Goal: Check status: Check status

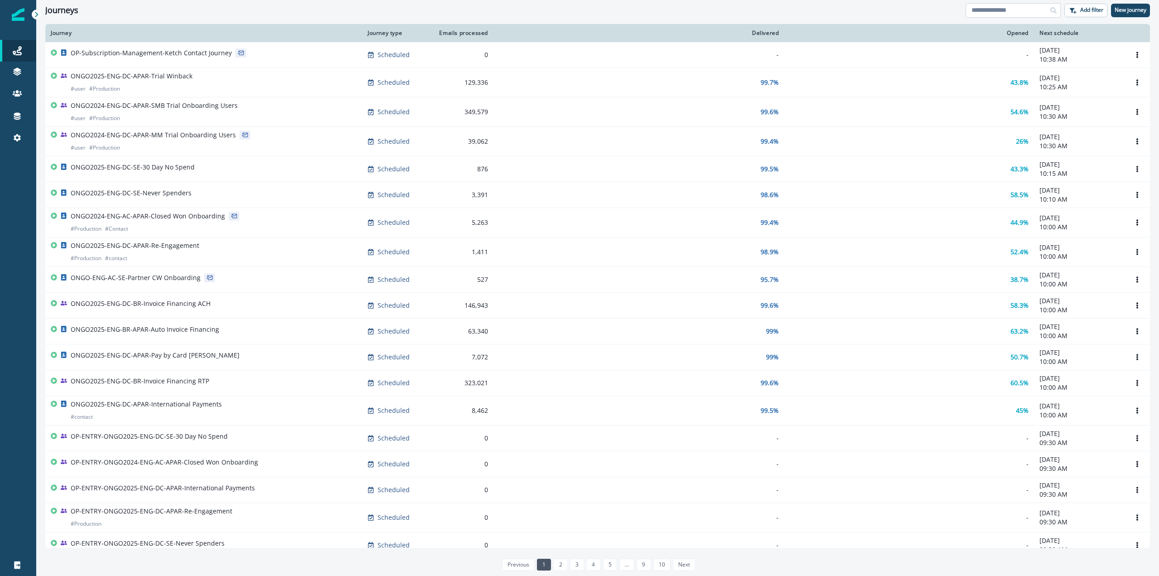
click at [996, 10] on input at bounding box center [1013, 10] width 95 height 14
type input "*"
type input "********"
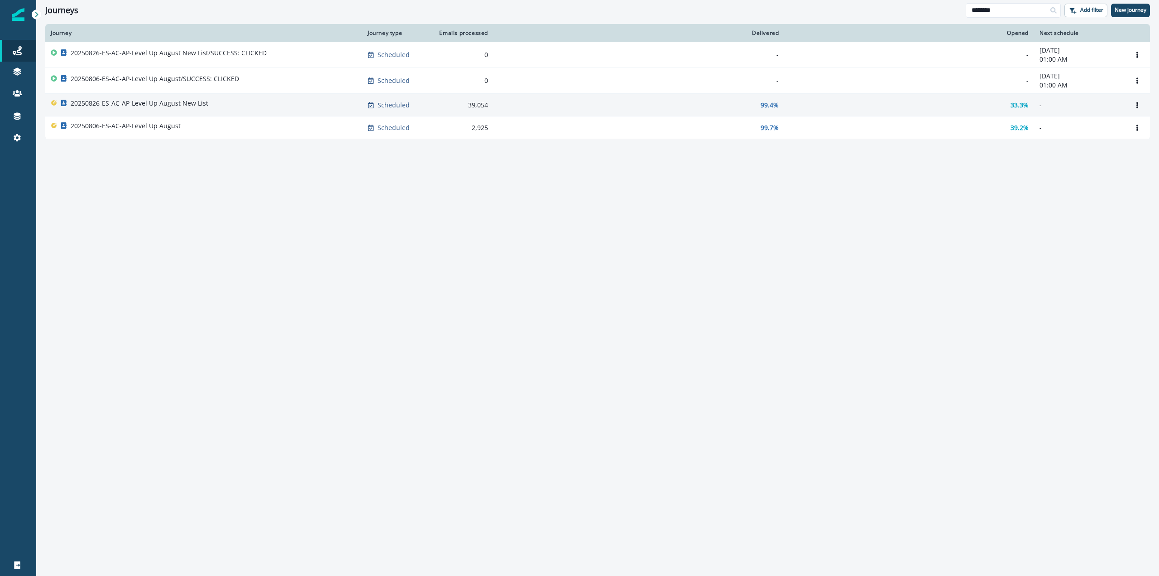
click at [279, 104] on div "20250826-ES-AC-AP-Level Up August New List" at bounding box center [204, 105] width 306 height 13
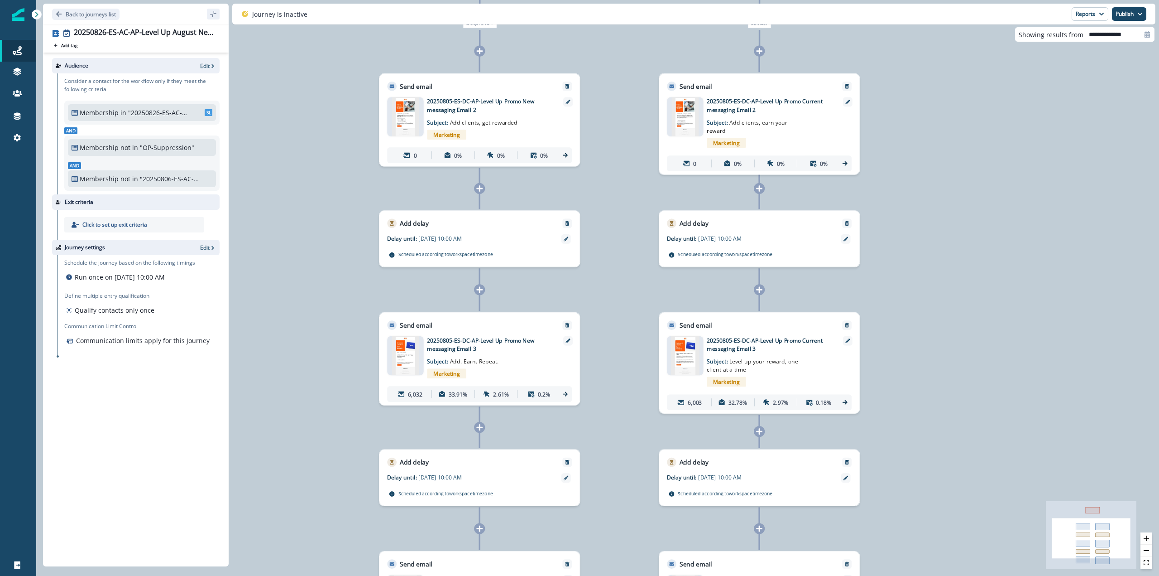
drag, startPoint x: 764, startPoint y: 251, endPoint x: 925, endPoint y: 181, distance: 175.6
click at [925, 181] on div "0 contact has entered the journey Branch by token AB_Split_2way with conditions…" at bounding box center [597, 288] width 1123 height 576
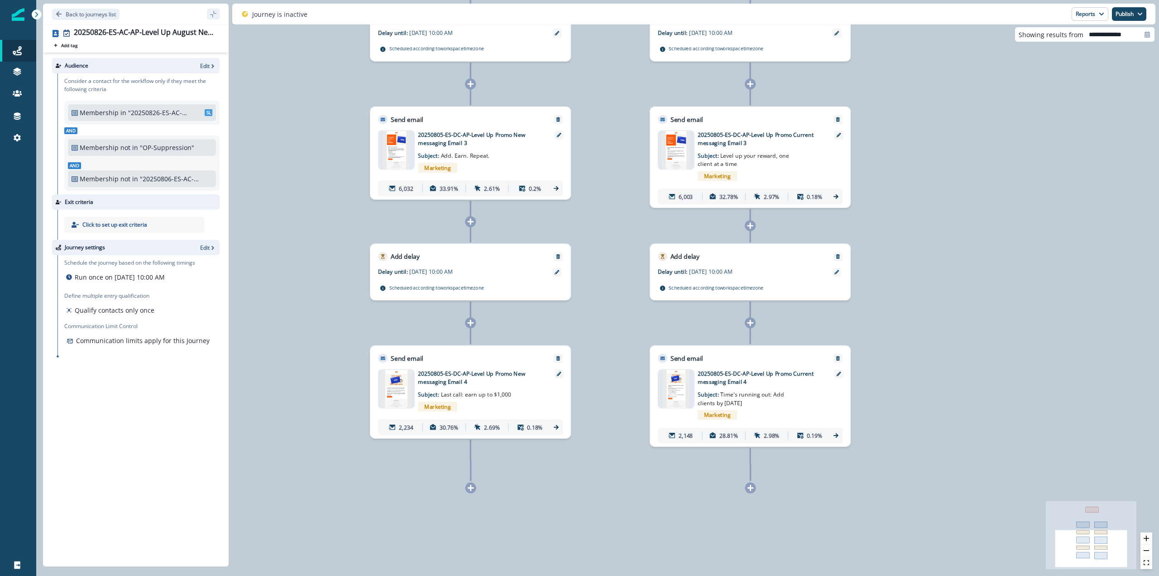
drag, startPoint x: 945, startPoint y: 405, endPoint x: 936, endPoint y: 199, distance: 205.8
click at [936, 199] on div "0 contact has entered the journey Branch by token AB_Split_2way with conditions…" at bounding box center [597, 288] width 1123 height 576
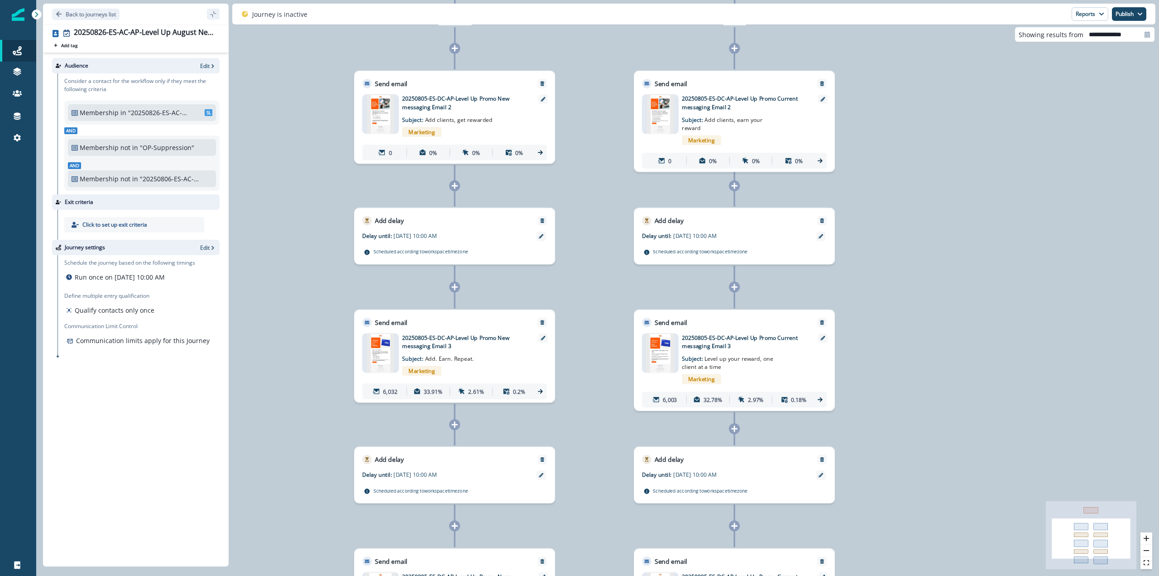
drag, startPoint x: 349, startPoint y: 145, endPoint x: 333, endPoint y: 298, distance: 153.8
click at [333, 298] on div "0 contact has entered the journey Branch by token AB_Split_2way with conditions…" at bounding box center [597, 288] width 1123 height 576
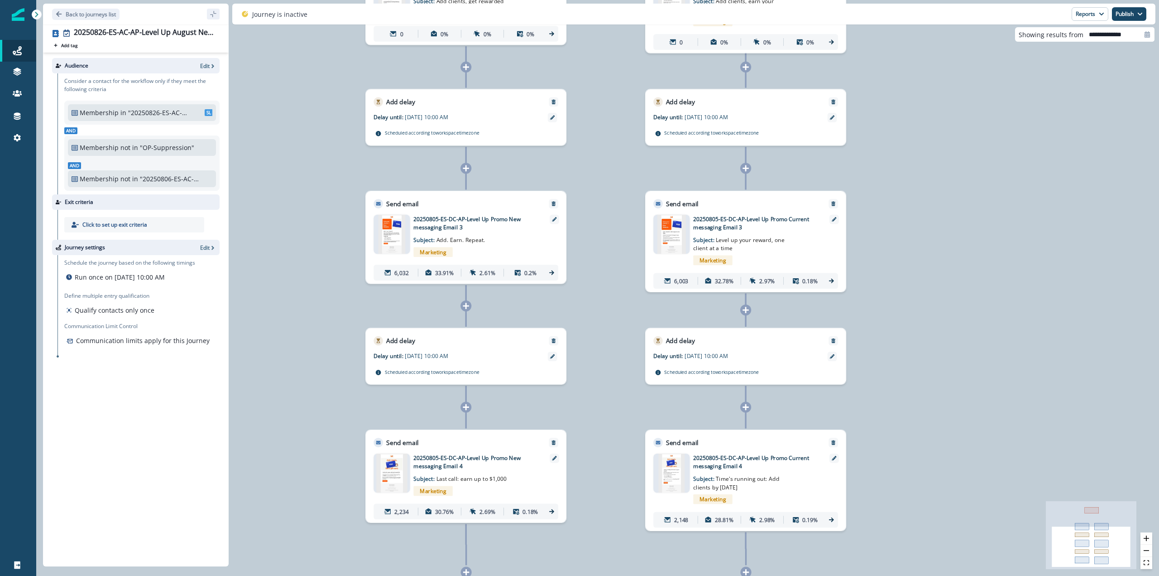
drag, startPoint x: 311, startPoint y: 398, endPoint x: 322, endPoint y: 280, distance: 119.2
click at [322, 280] on div "0 contact has entered the journey Branch by token AB_Split_2way with conditions…" at bounding box center [597, 288] width 1123 height 576
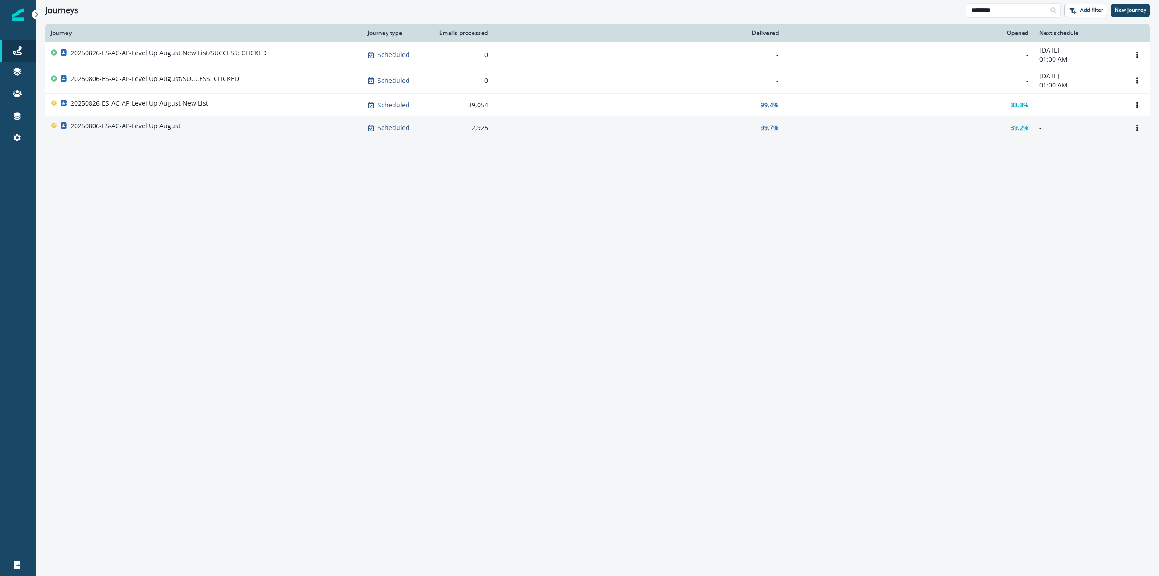
click at [305, 125] on div "20250806-ES-AC-AP-Level Up August" at bounding box center [204, 127] width 306 height 13
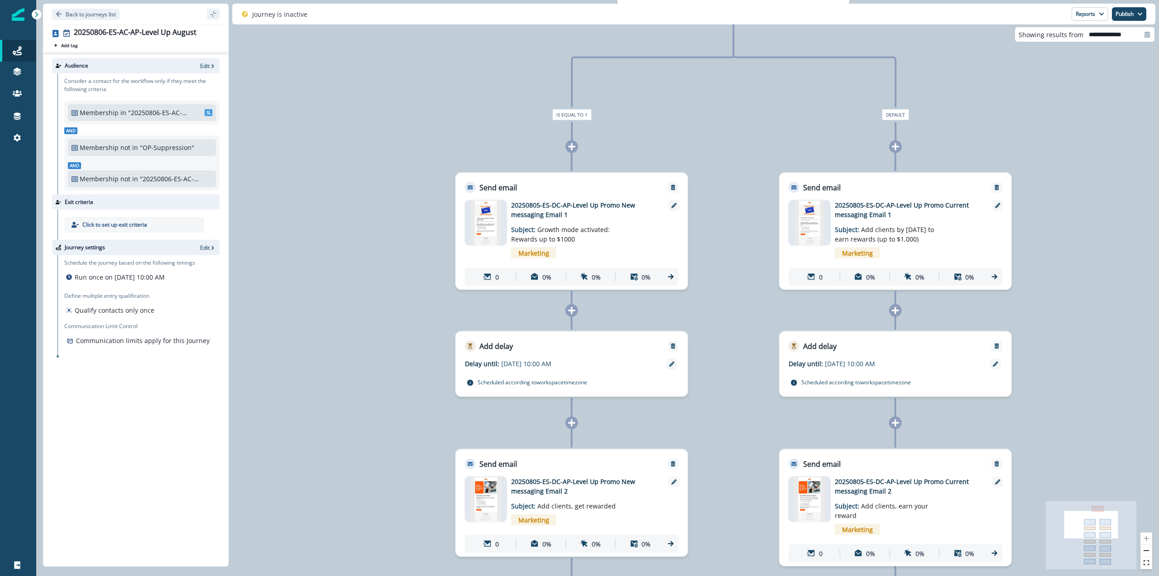
drag, startPoint x: 533, startPoint y: 143, endPoint x: 365, endPoint y: 308, distance: 236.0
click at [365, 308] on div "0 contact has entered the journey Branch by token AB_Split_2way with conditions…" at bounding box center [597, 288] width 1123 height 576
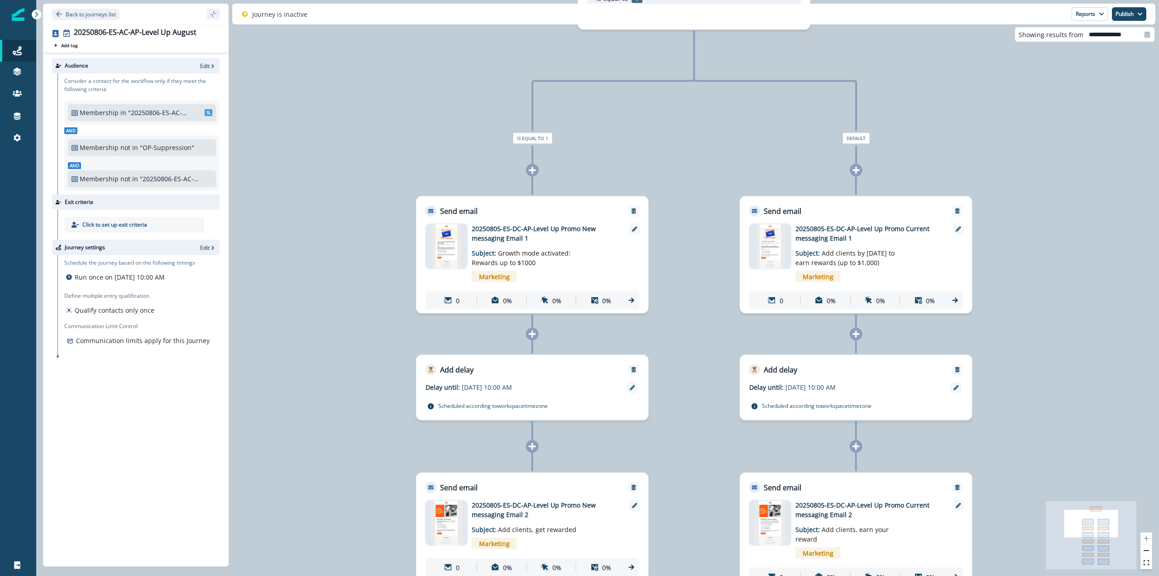
drag, startPoint x: 408, startPoint y: 91, endPoint x: 372, endPoint y: 64, distance: 45.3
click at [372, 64] on div "0 contact has entered the journey Branch by token AB_Split_2way with conditions…" at bounding box center [597, 288] width 1123 height 576
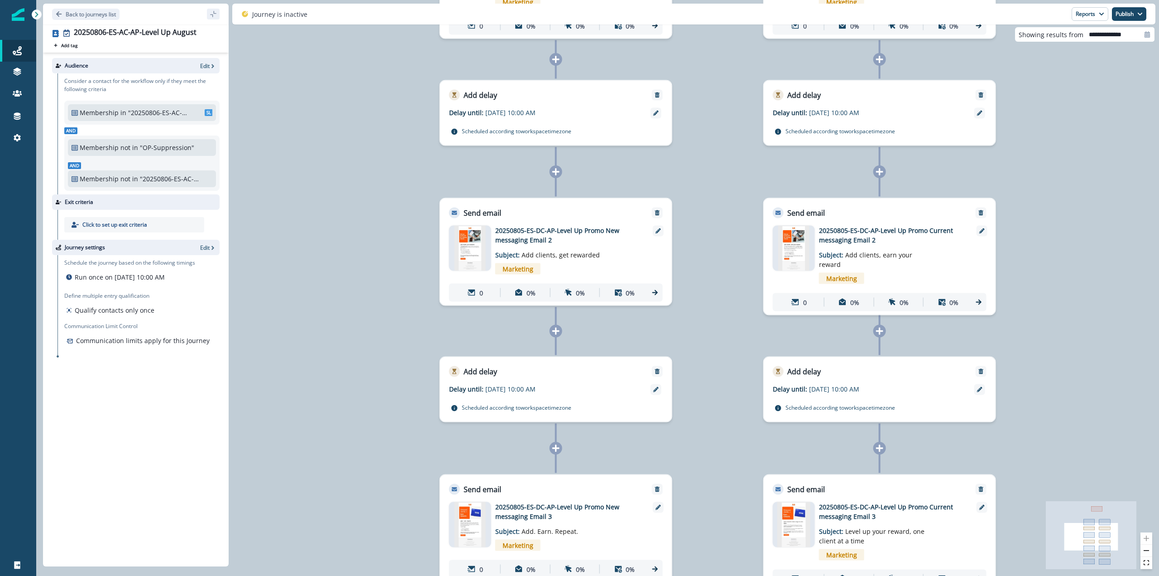
drag, startPoint x: 381, startPoint y: 340, endPoint x: 395, endPoint y: 151, distance: 189.3
click at [395, 151] on div "0 contact has entered the journey Branch by token AB_Split_2way with conditions…" at bounding box center [597, 288] width 1123 height 576
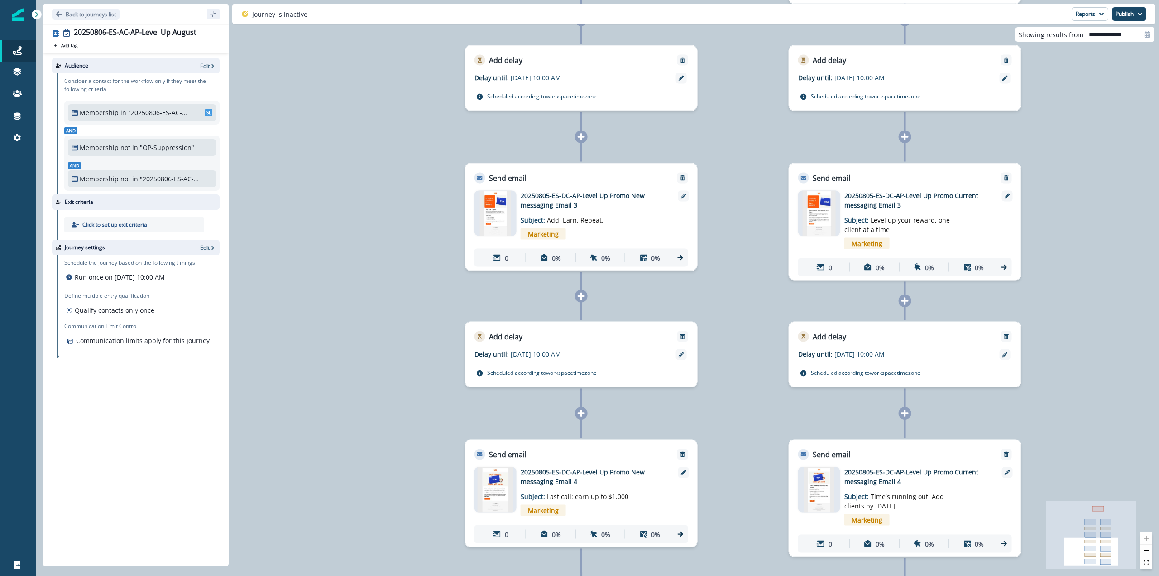
drag, startPoint x: 404, startPoint y: 341, endPoint x: 423, endPoint y: 59, distance: 282.3
click at [423, 59] on div "0 contact has entered the journey Branch by token AB_Split_2way with conditions…" at bounding box center [597, 288] width 1123 height 576
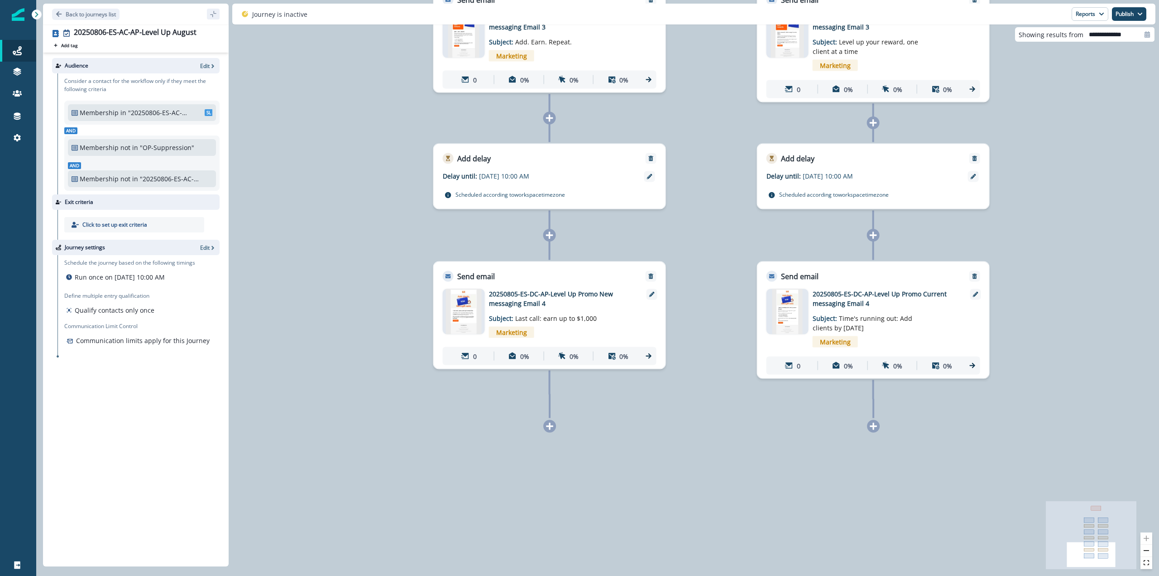
drag, startPoint x: 417, startPoint y: 332, endPoint x: 385, endPoint y: 154, distance: 180.8
click at [385, 154] on div "0 contact has entered the journey Branch by token AB_Split_2way with conditions…" at bounding box center [597, 288] width 1123 height 576
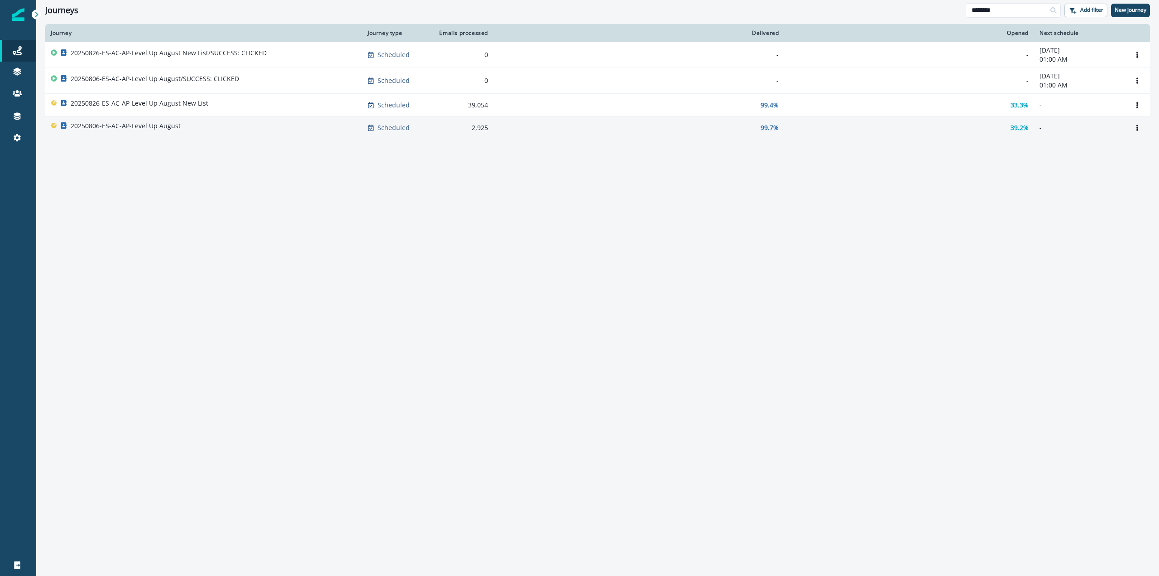
click at [764, 128] on p "99.7%" at bounding box center [770, 127] width 18 height 9
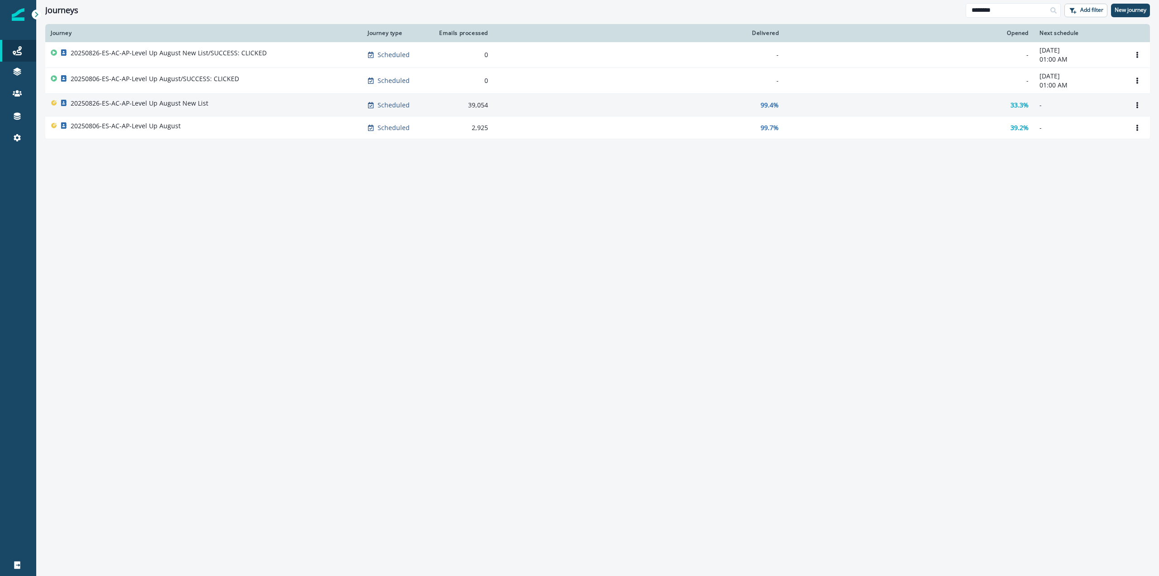
click at [529, 108] on div "99.4%" at bounding box center [639, 105] width 280 height 9
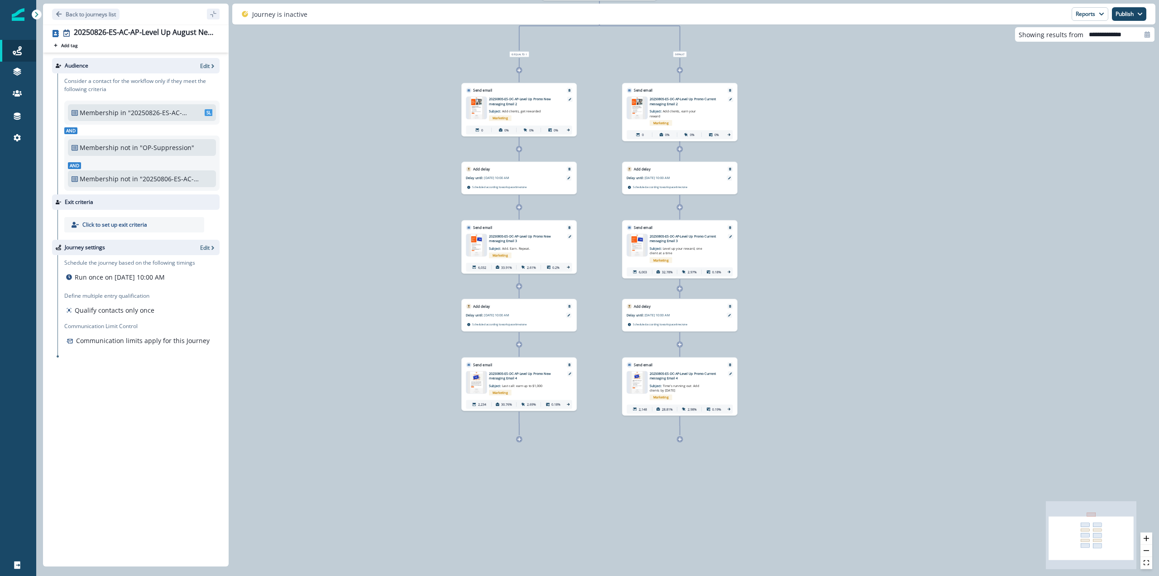
drag, startPoint x: 385, startPoint y: 375, endPoint x: 387, endPoint y: 268, distance: 107.3
click at [387, 268] on div "0 contact has entered the journey Branch by token AB_Split_2way with conditions…" at bounding box center [597, 288] width 1123 height 576
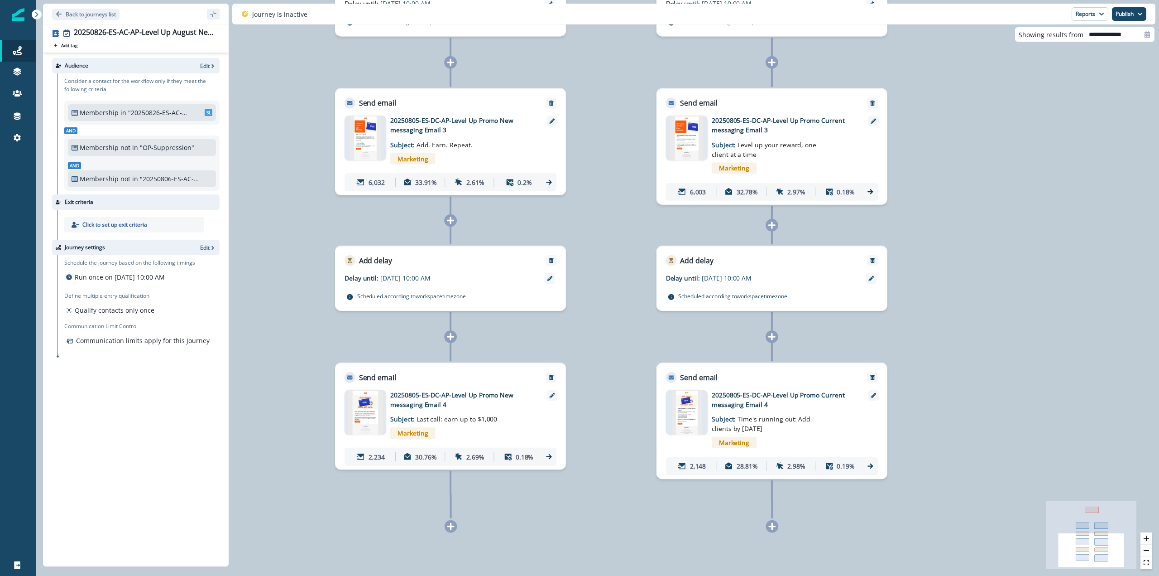
drag, startPoint x: 1113, startPoint y: 252, endPoint x: 931, endPoint y: 249, distance: 182.9
click at [931, 249] on div "0 contact has entered the journey Branch by token AB_Split_2way with conditions…" at bounding box center [597, 288] width 1123 height 576
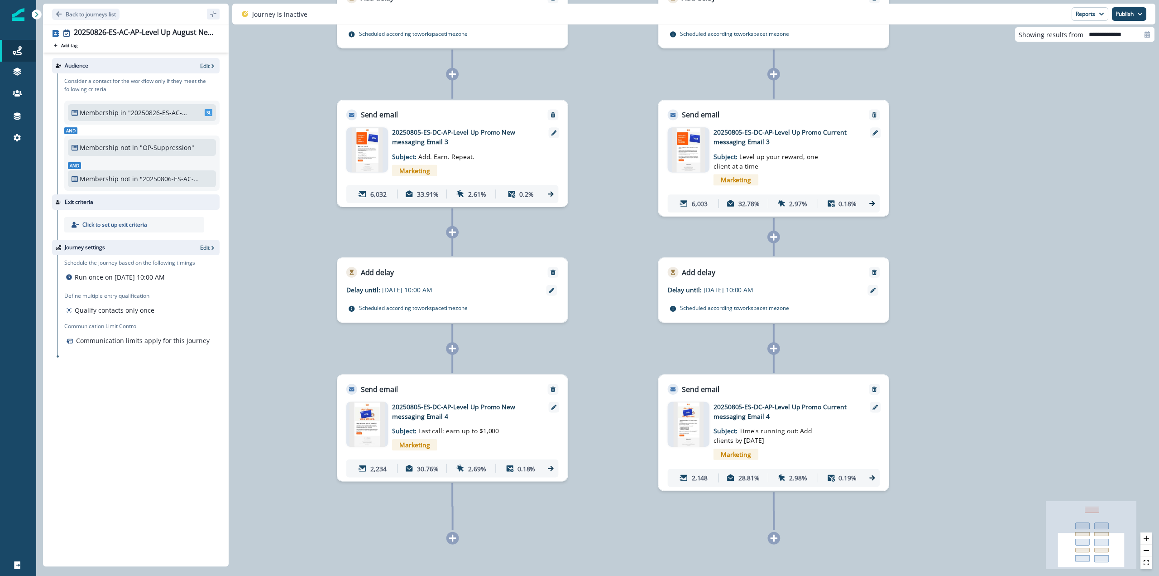
drag, startPoint x: 602, startPoint y: 106, endPoint x: 606, endPoint y: 118, distance: 11.9
click at [606, 118] on div "0 contact has entered the journey Branch by token AB_Split_2way with conditions…" at bounding box center [597, 288] width 1123 height 576
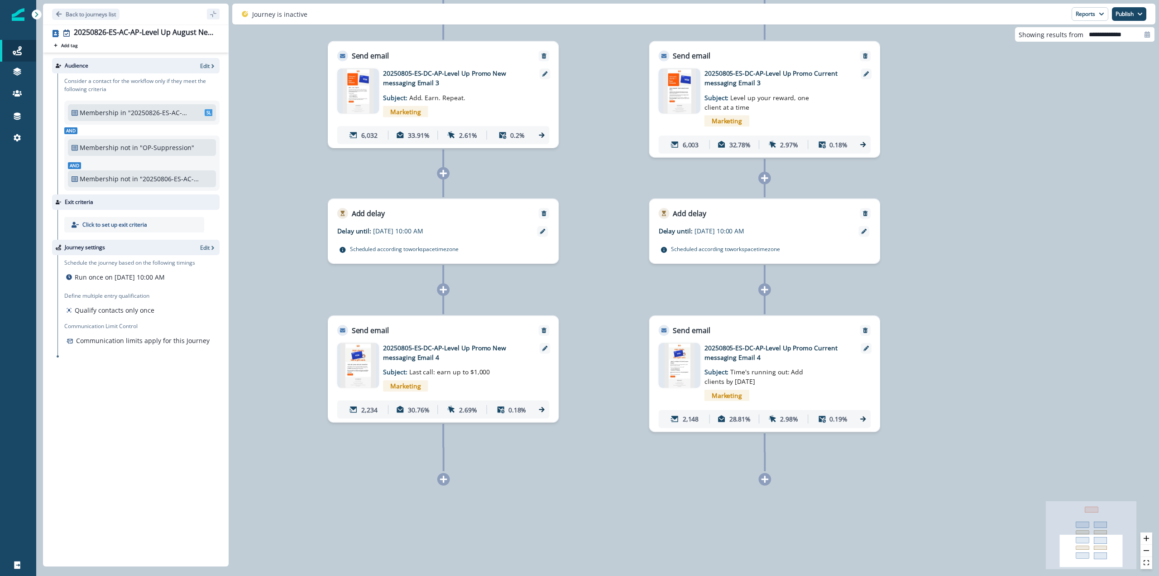
drag, startPoint x: 621, startPoint y: 498, endPoint x: 612, endPoint y: 439, distance: 59.6
click at [612, 439] on div "0 contact has entered the journey Branch by token AB_Split_2way with conditions…" at bounding box center [597, 288] width 1123 height 576
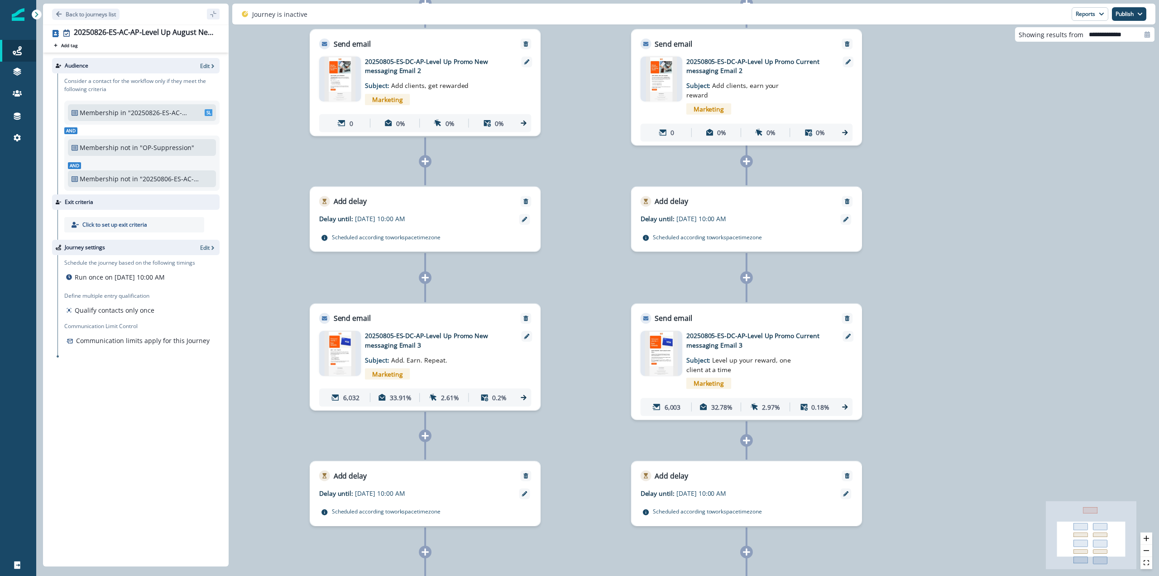
drag, startPoint x: 295, startPoint y: 106, endPoint x: 283, endPoint y: 280, distance: 174.7
click at [278, 360] on div "0 contact has entered the journey Branch by token AB_Split_2way with conditions…" at bounding box center [597, 288] width 1123 height 576
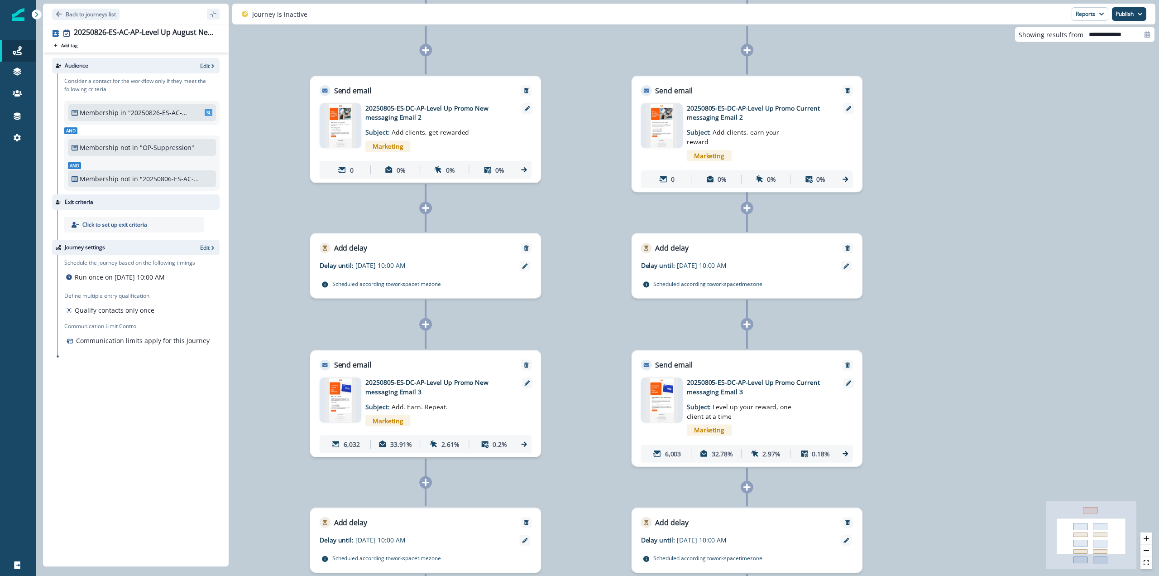
drag, startPoint x: 294, startPoint y: 199, endPoint x: 300, endPoint y: 414, distance: 215.2
click at [300, 414] on div "0 contact has entered the journey Branch by token AB_Split_2way with conditions…" at bounding box center [597, 288] width 1123 height 576
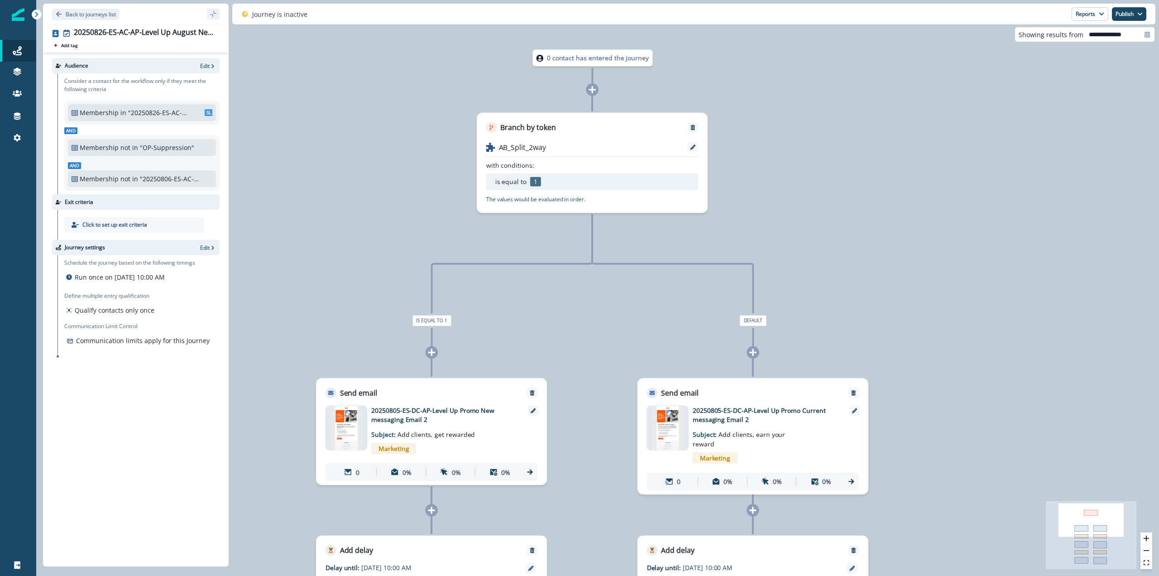
drag, startPoint x: 299, startPoint y: 279, endPoint x: 299, endPoint y: 409, distance: 129.5
click at [299, 409] on div "0 contact has entered the journey Branch by token AB_Split_2way with conditions…" at bounding box center [597, 288] width 1123 height 576
click at [296, 312] on div "0 contact has entered the journey Branch by token AB_Split_2way with conditions…" at bounding box center [597, 288] width 1123 height 576
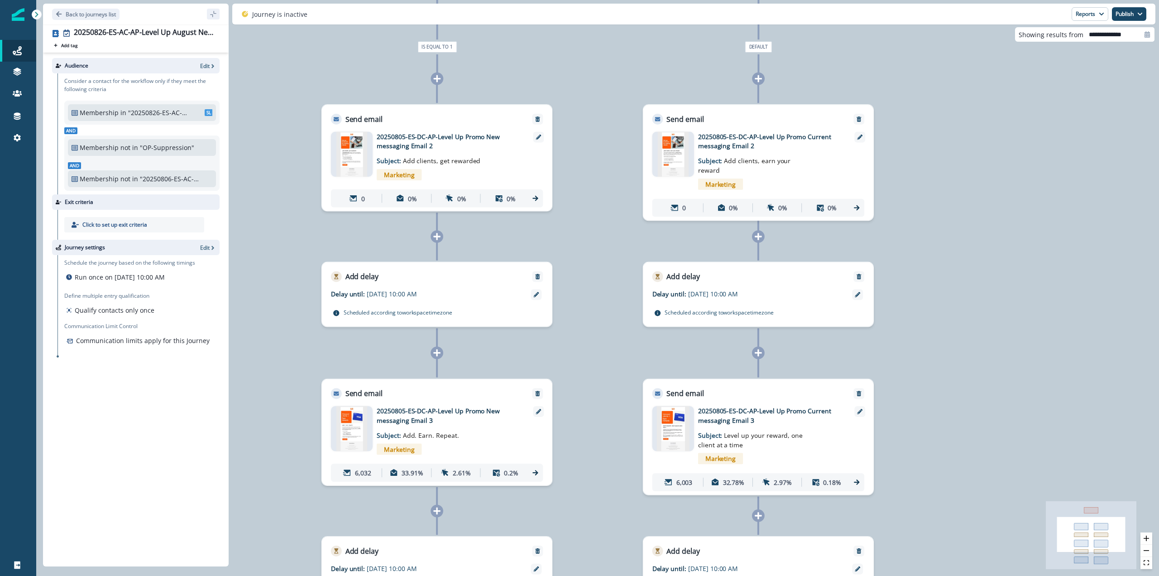
drag, startPoint x: 575, startPoint y: 506, endPoint x: 580, endPoint y: 233, distance: 273.5
click at [580, 233] on div "0 contact has entered the journey Branch by token AB_Split_2way with conditions…" at bounding box center [597, 288] width 1123 height 576
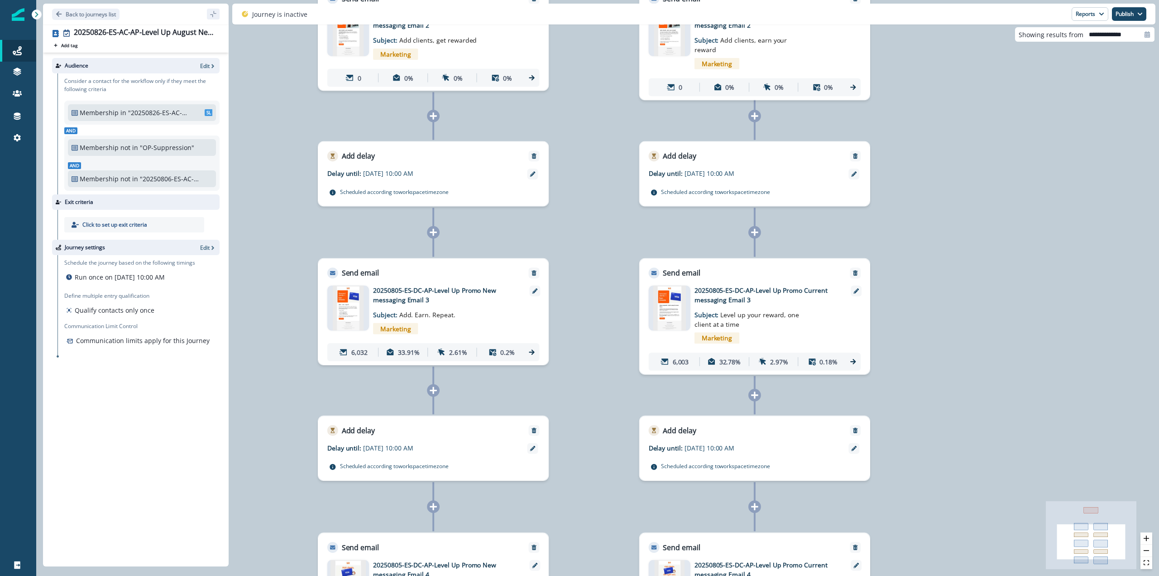
drag, startPoint x: 601, startPoint y: 481, endPoint x: 600, endPoint y: 343, distance: 138.1
click at [600, 343] on div "0 contact has entered the journey Branch by token AB_Split_2way with conditions…" at bounding box center [597, 288] width 1123 height 576
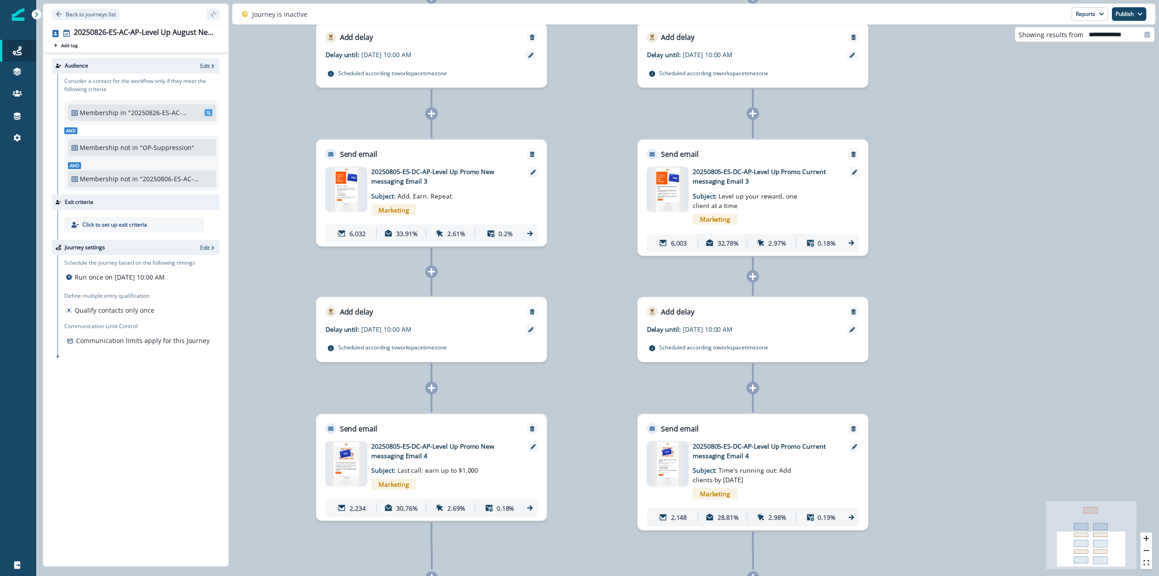
drag, startPoint x: 615, startPoint y: 440, endPoint x: 610, endPoint y: 339, distance: 101.1
click at [610, 339] on div "0 contact has entered the journey Branch by token AB_Split_2way with conditions…" at bounding box center [597, 288] width 1123 height 576
click at [1086, 187] on div "0 contact has entered the journey Branch by token AB_Split_2way with conditions…" at bounding box center [597, 288] width 1123 height 576
click at [666, 189] on img at bounding box center [668, 189] width 33 height 45
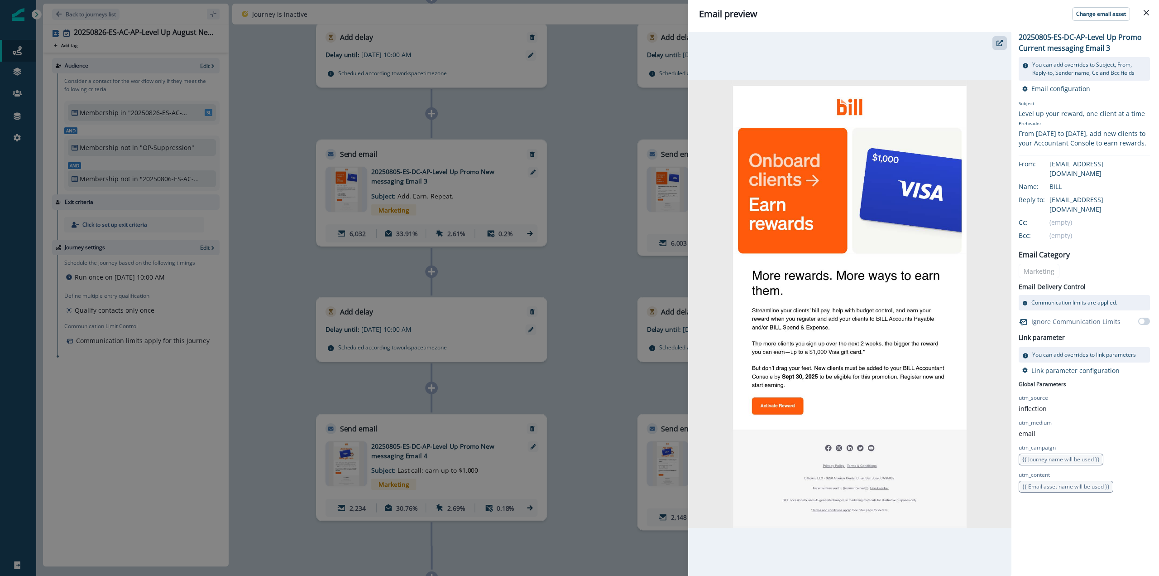
click at [590, 240] on div "Email preview Change email asset 20250805-ES-DC-AP-Level Up Promo Current messa…" at bounding box center [579, 288] width 1159 height 576
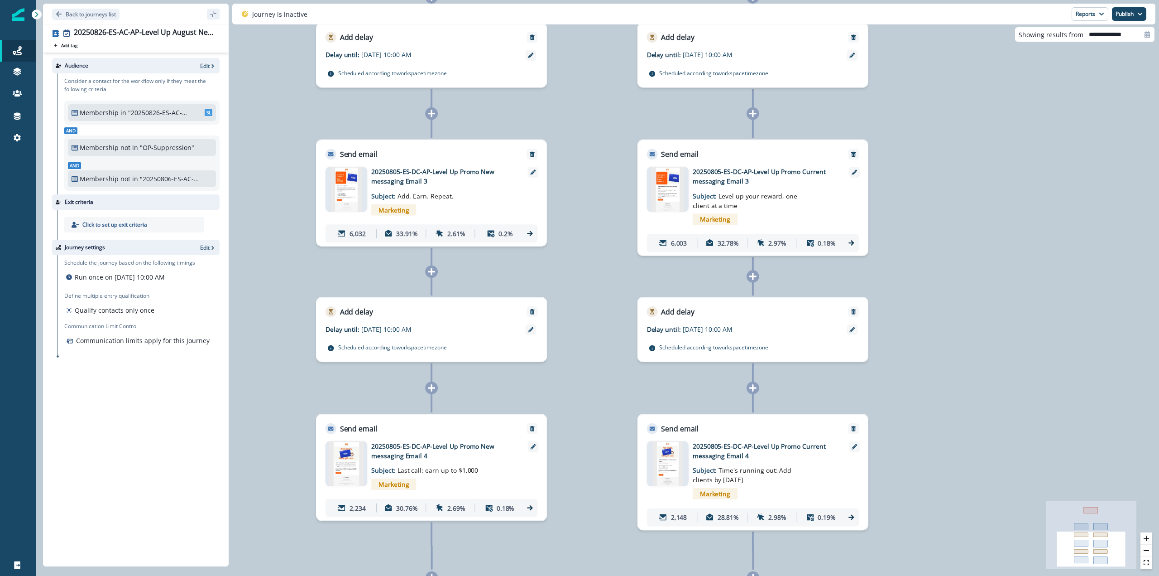
click at [675, 462] on img at bounding box center [667, 463] width 30 height 45
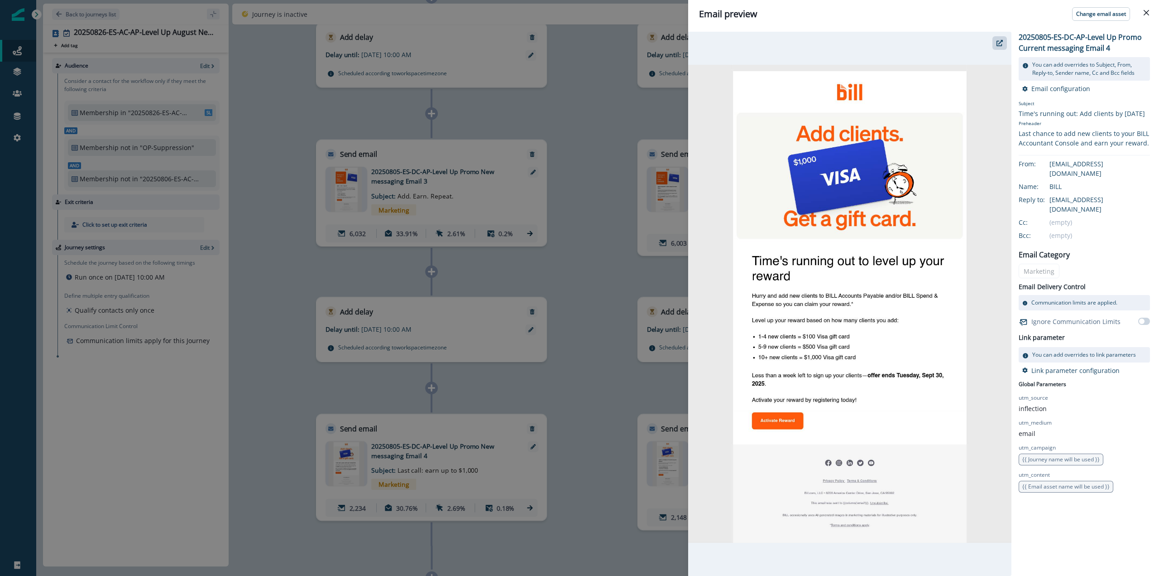
click at [607, 308] on div "Email preview Change email asset 20250805-ES-DC-AP-Level Up Promo Current messa…" at bounding box center [579, 288] width 1159 height 576
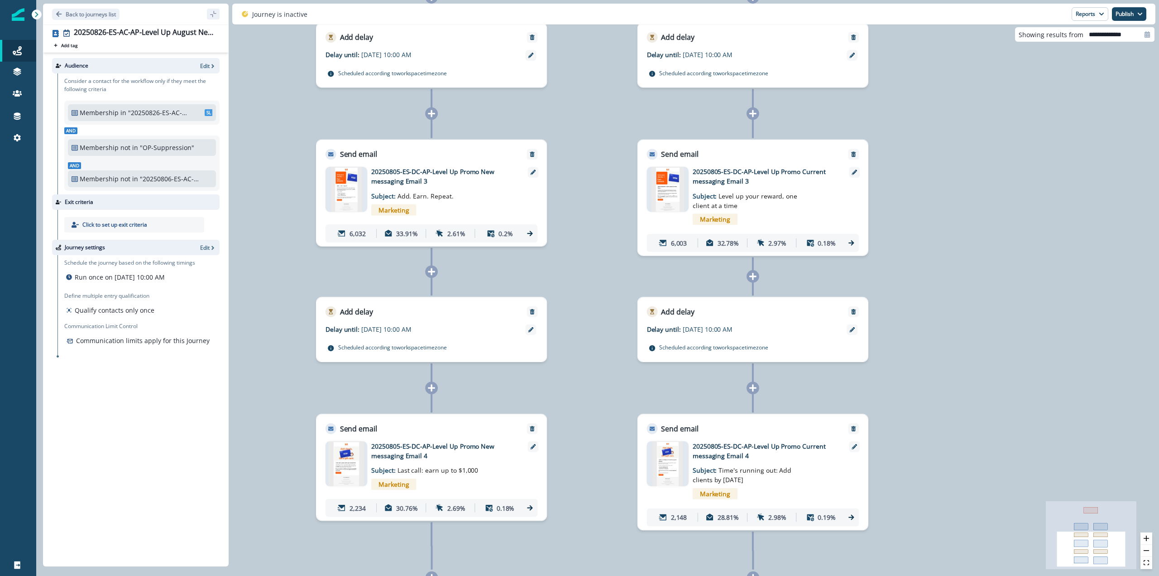
click at [346, 187] on img at bounding box center [346, 189] width 31 height 45
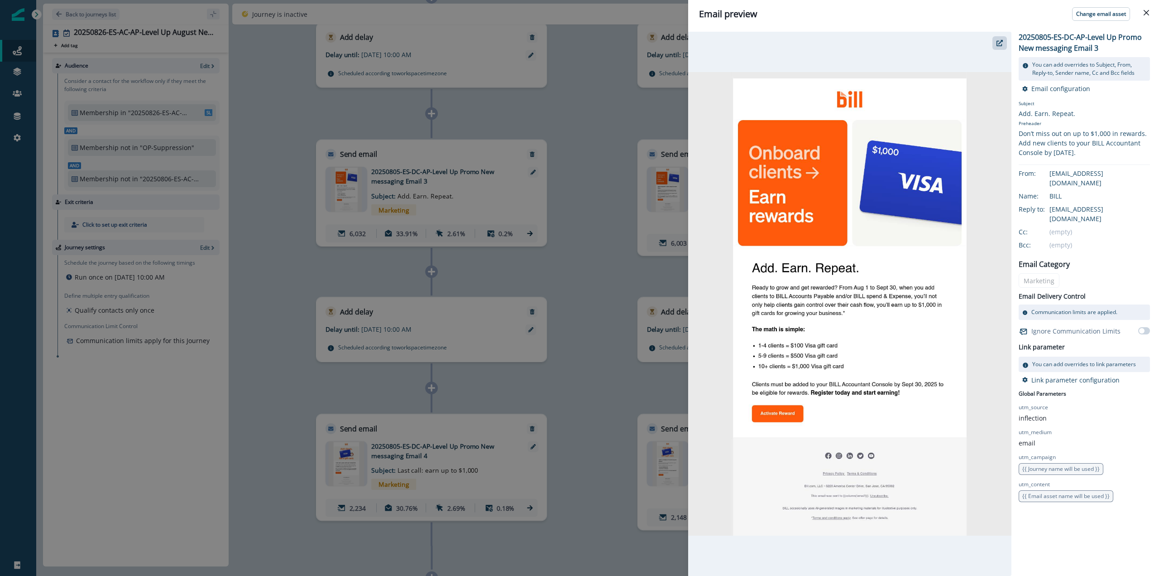
click at [568, 263] on div "Email preview Change email asset 20250805-ES-DC-AP-Level Up Promo New messaging…" at bounding box center [579, 288] width 1159 height 576
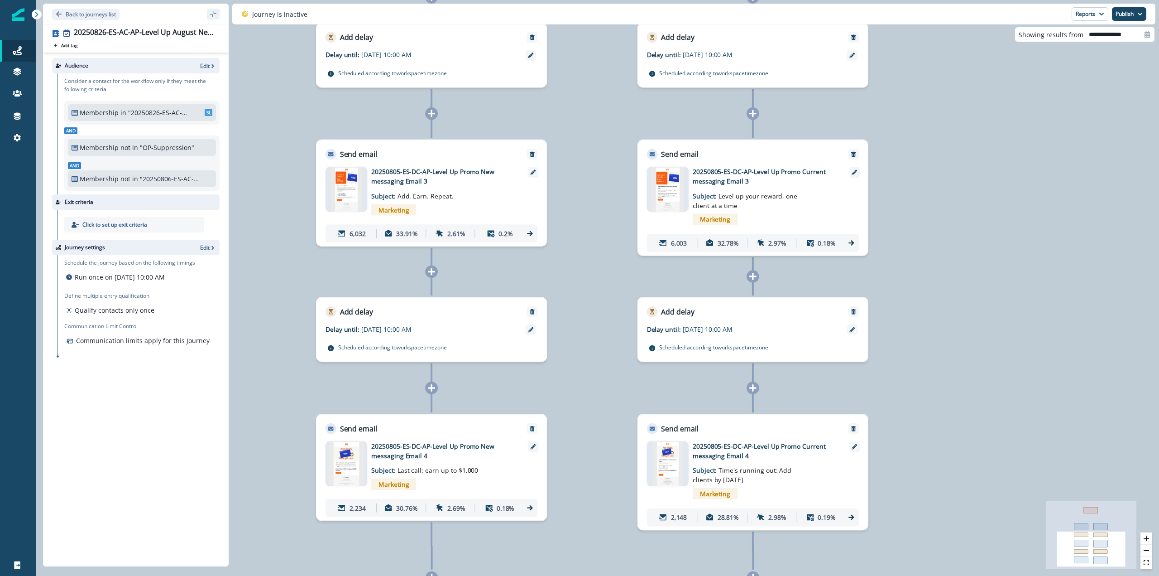
click at [337, 469] on img at bounding box center [346, 463] width 35 height 45
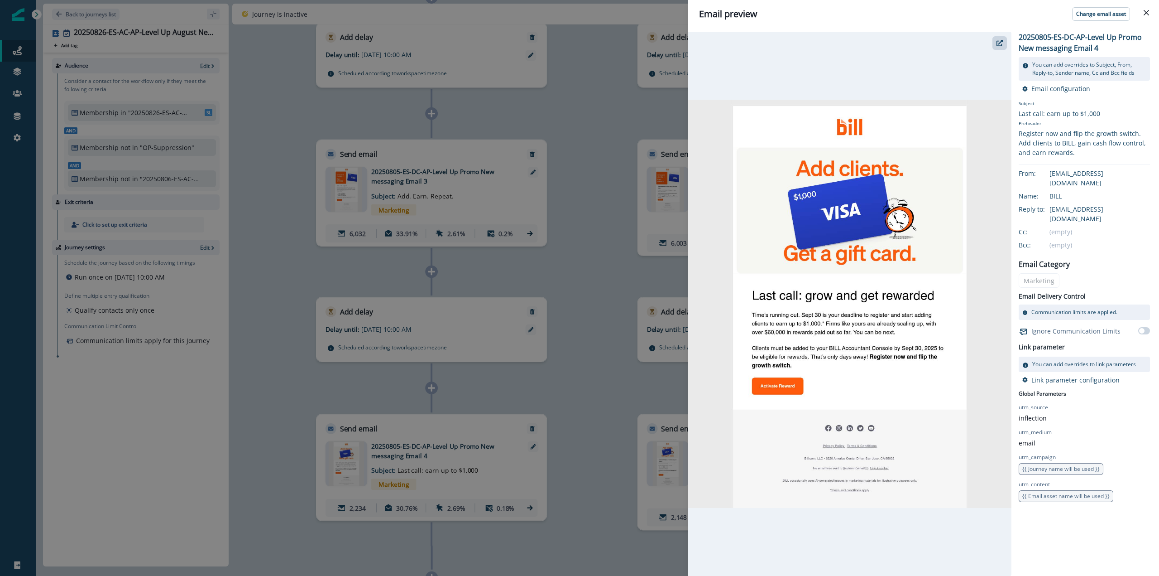
click at [632, 396] on div "Email preview Change email asset 20250805-ES-DC-AP-Level Up Promo New messaging…" at bounding box center [579, 288] width 1159 height 576
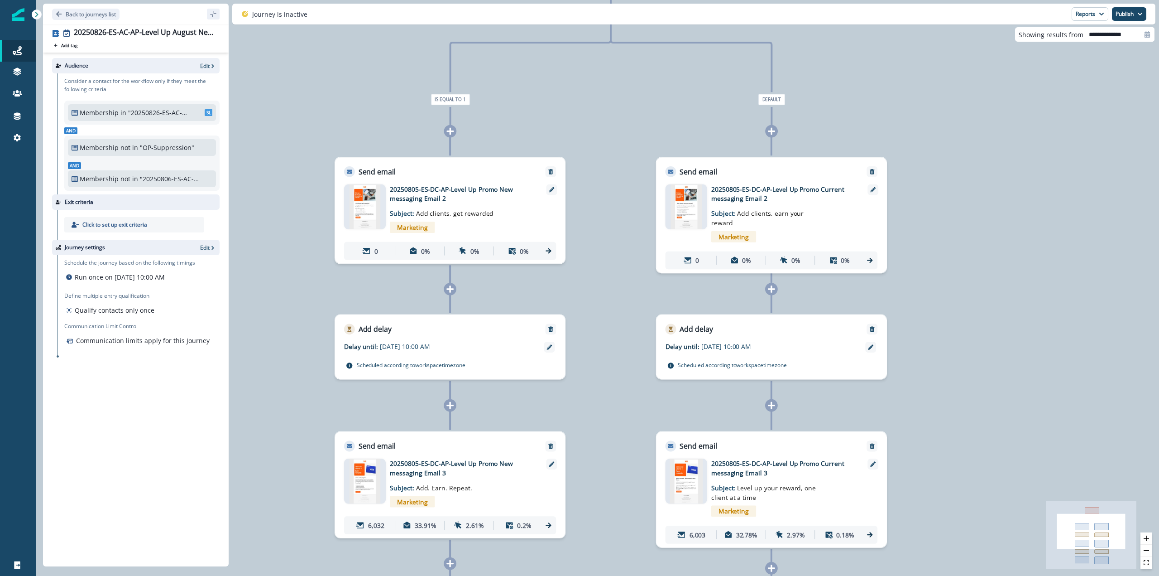
drag, startPoint x: 598, startPoint y: 132, endPoint x: 614, endPoint y: 426, distance: 294.3
click at [614, 426] on div "0 contact has entered the journey Branch by token AB_Split_2way with conditions…" at bounding box center [597, 288] width 1123 height 576
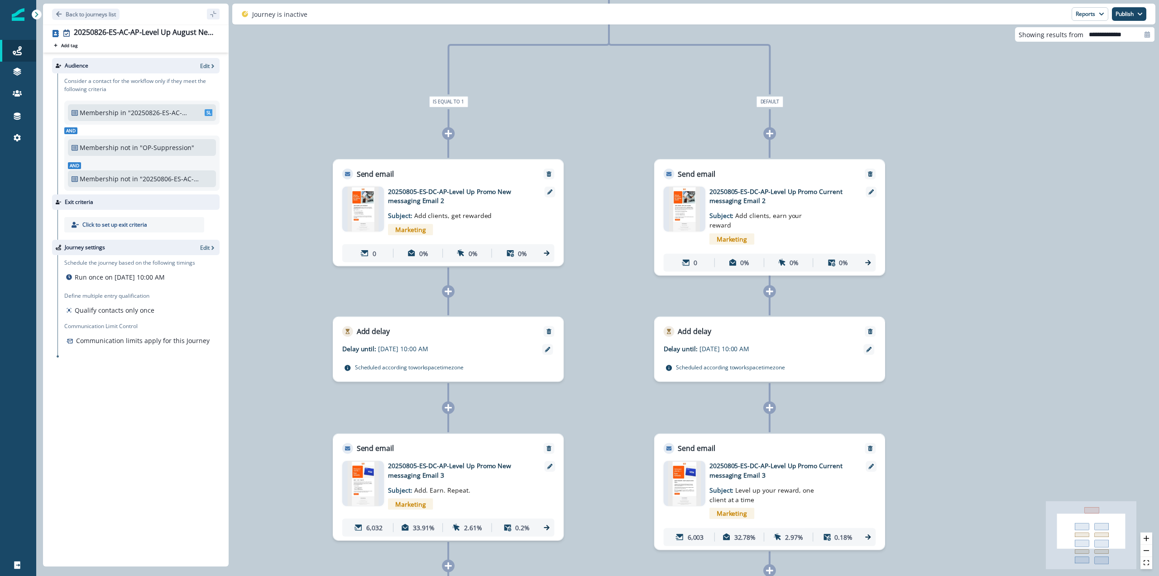
click at [688, 211] on img at bounding box center [684, 209] width 31 height 45
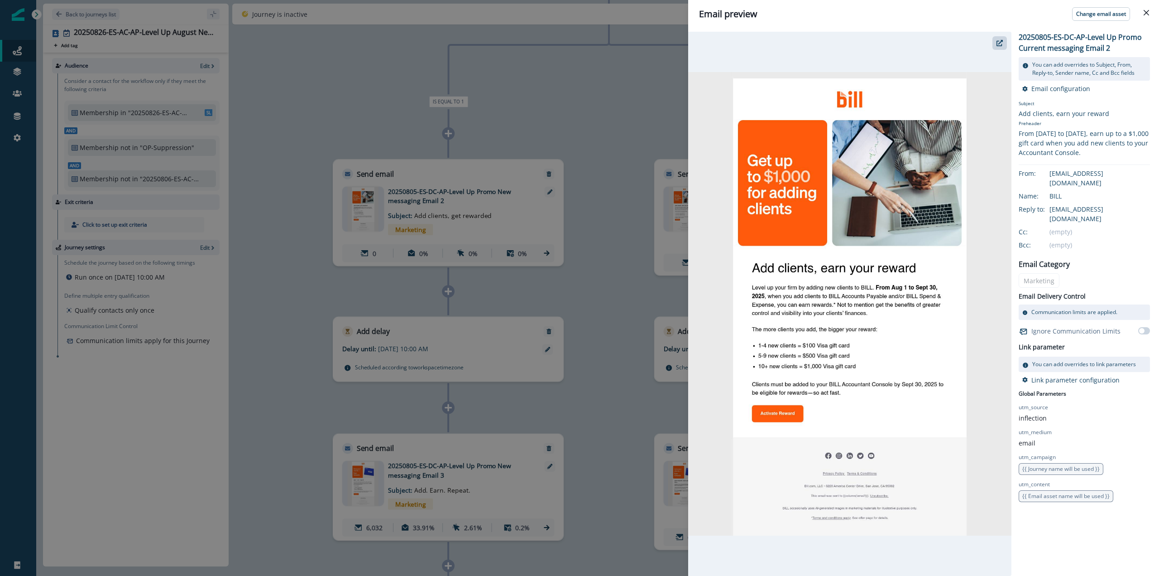
click at [614, 254] on div "Email preview Change email asset 20250805-ES-DC-AP-Level Up Promo Current messa…" at bounding box center [579, 288] width 1159 height 576
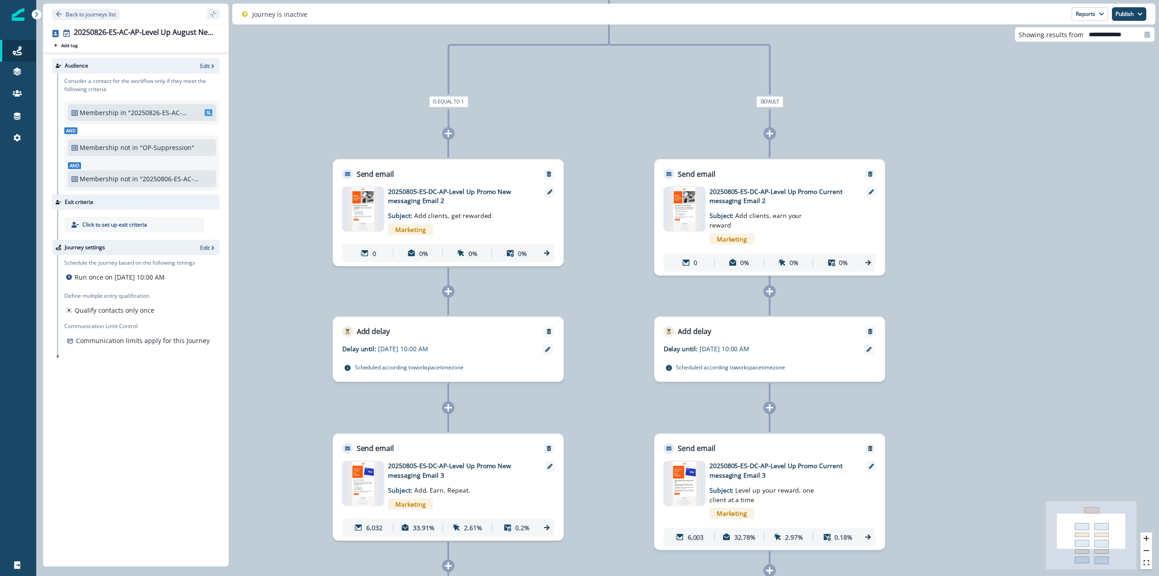
click at [355, 207] on img at bounding box center [362, 209] width 31 height 45
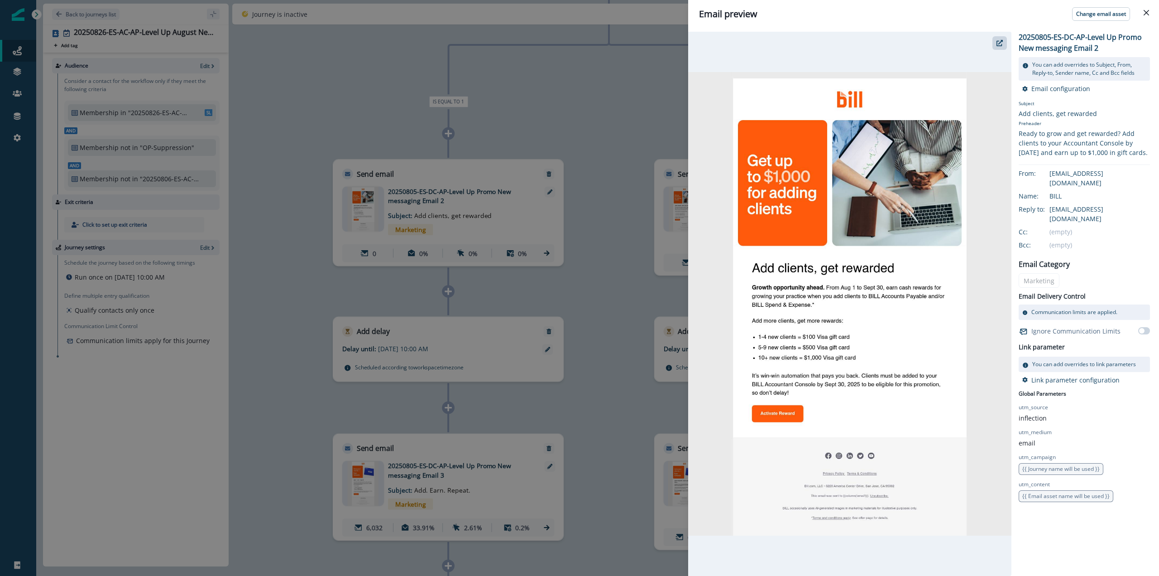
click at [613, 244] on div "Email preview Change email asset 20250805-ES-DC-AP-Level Up Promo New messaging…" at bounding box center [579, 288] width 1159 height 576
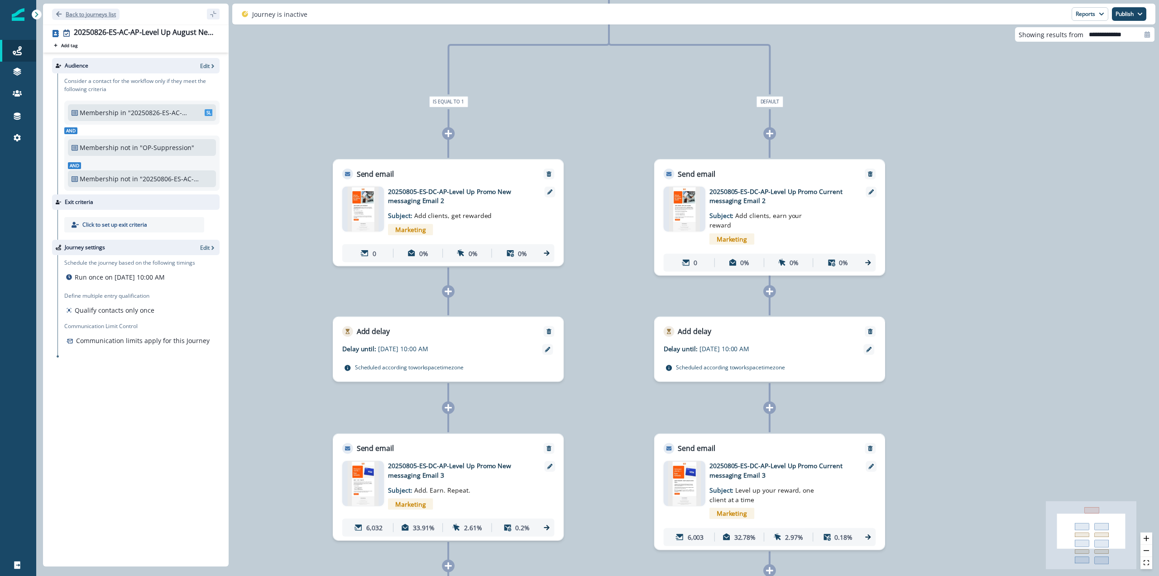
click at [98, 16] on p "Back to journeys list" at bounding box center [91, 14] width 50 height 8
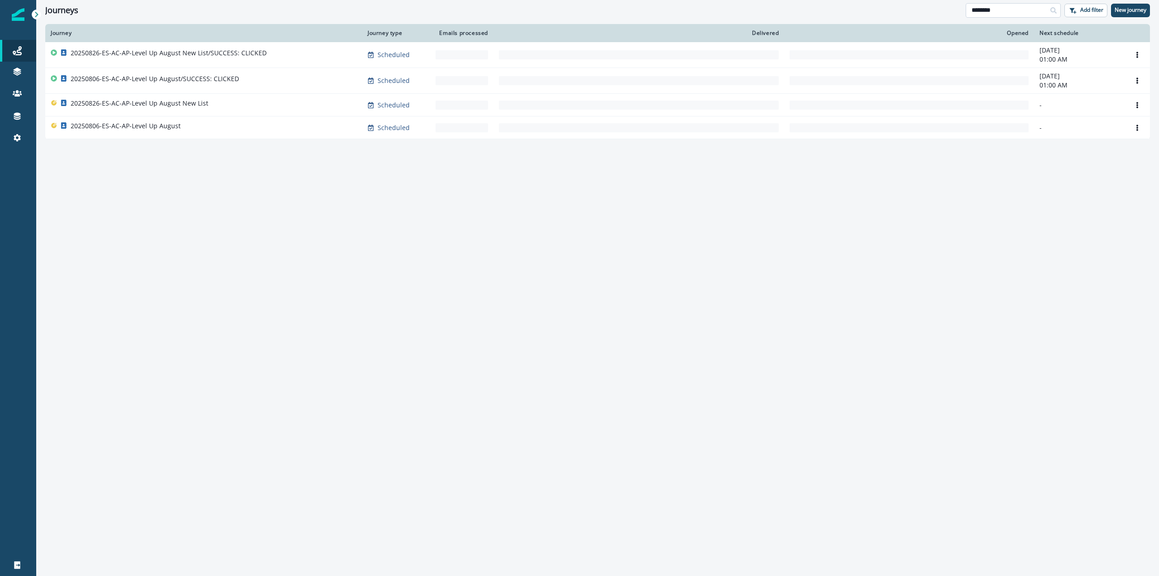
click at [1008, 12] on input "********" at bounding box center [1013, 10] width 95 height 14
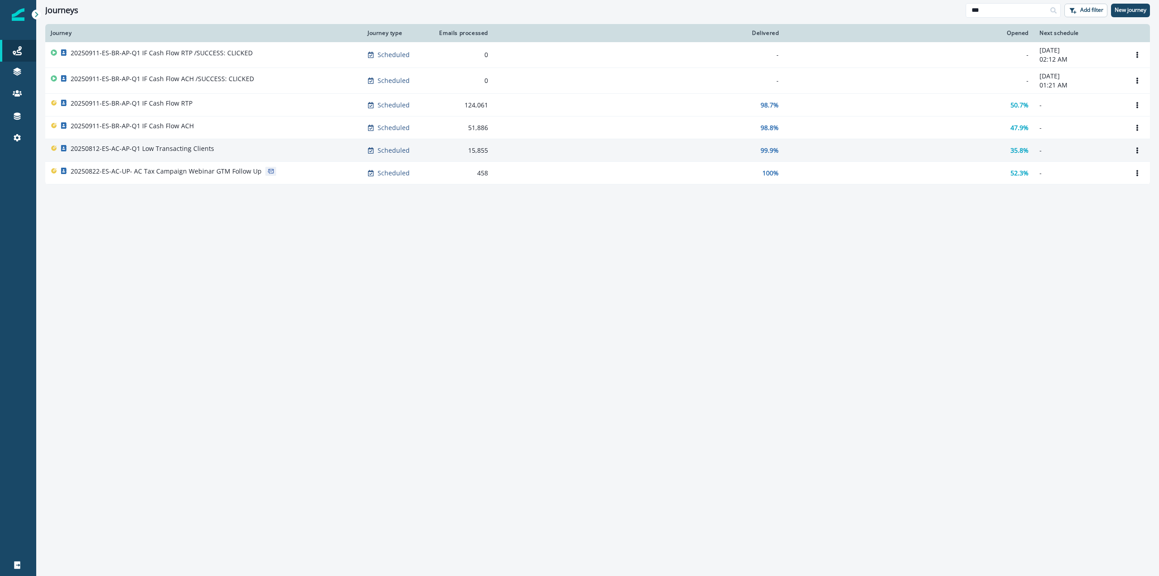
type input "***"
click at [292, 153] on div "20250812-ES-AC-AP-Q1 Low Transacting Clients" at bounding box center [204, 150] width 306 height 13
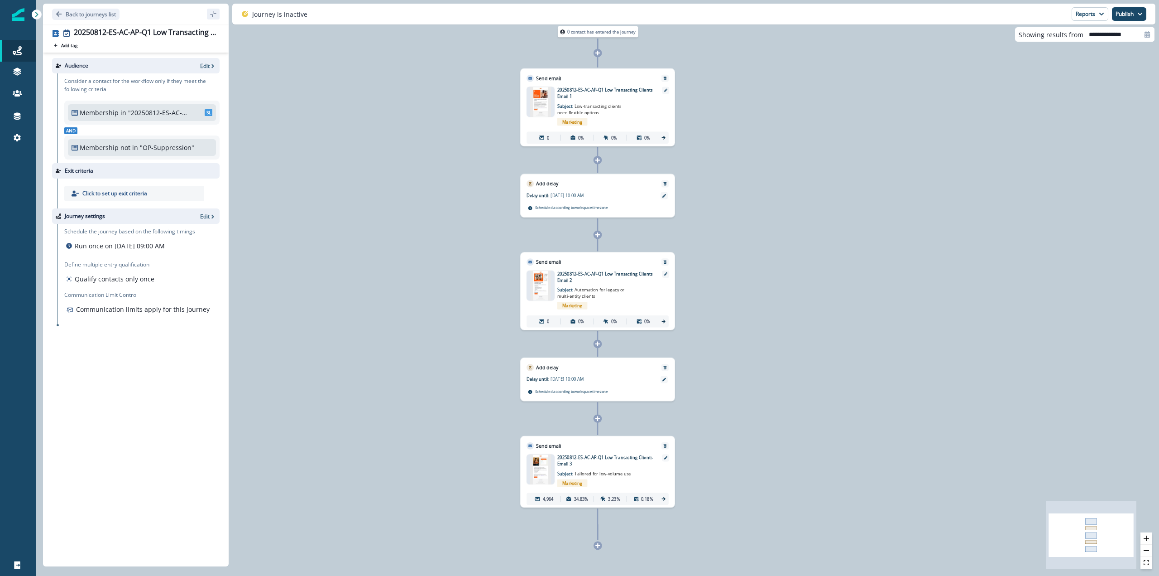
click at [1080, 97] on div "0 contact has entered the journey Send email Email asset changed, journey repor…" at bounding box center [597, 288] width 1123 height 576
click at [1135, 37] on input "**********" at bounding box center [1119, 34] width 71 height 14
select select "*"
select select "****"
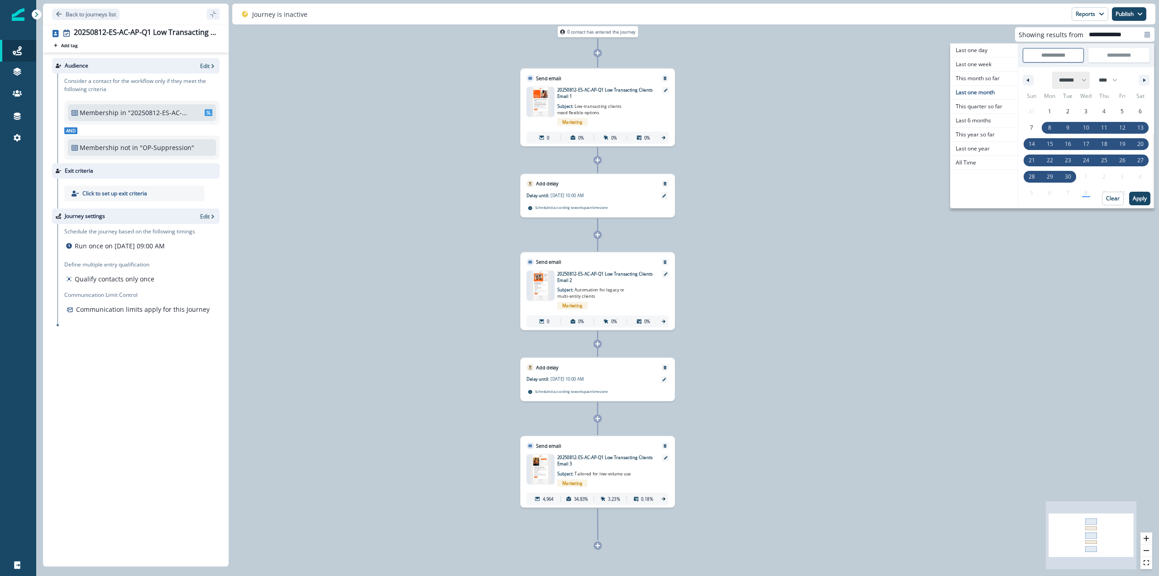
click at [1061, 81] on select "******* ******** ***** ***** *** **** **** ****** ********* ******* ******** **…" at bounding box center [1071, 80] width 38 height 17
select select "*"
click at [1052, 72] on select "******* ******** ***** ***** *** **** **** ****** ********* ******* ******** **…" at bounding box center [1071, 80] width 38 height 17
click at [1034, 114] on span "1" at bounding box center [1032, 112] width 18 height 12
type input "**********"
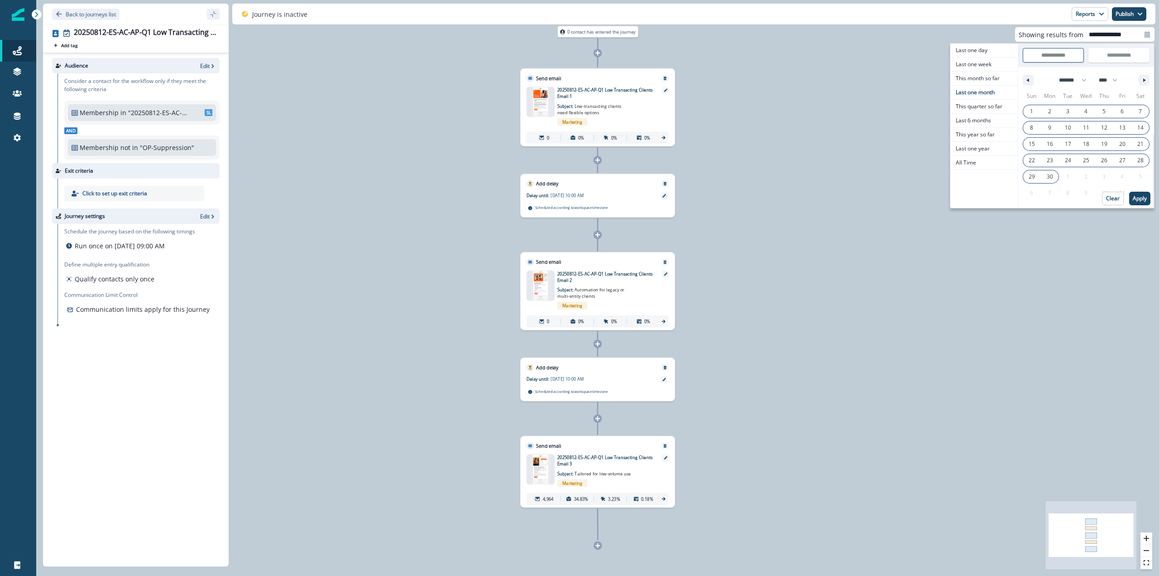
type input "**********"
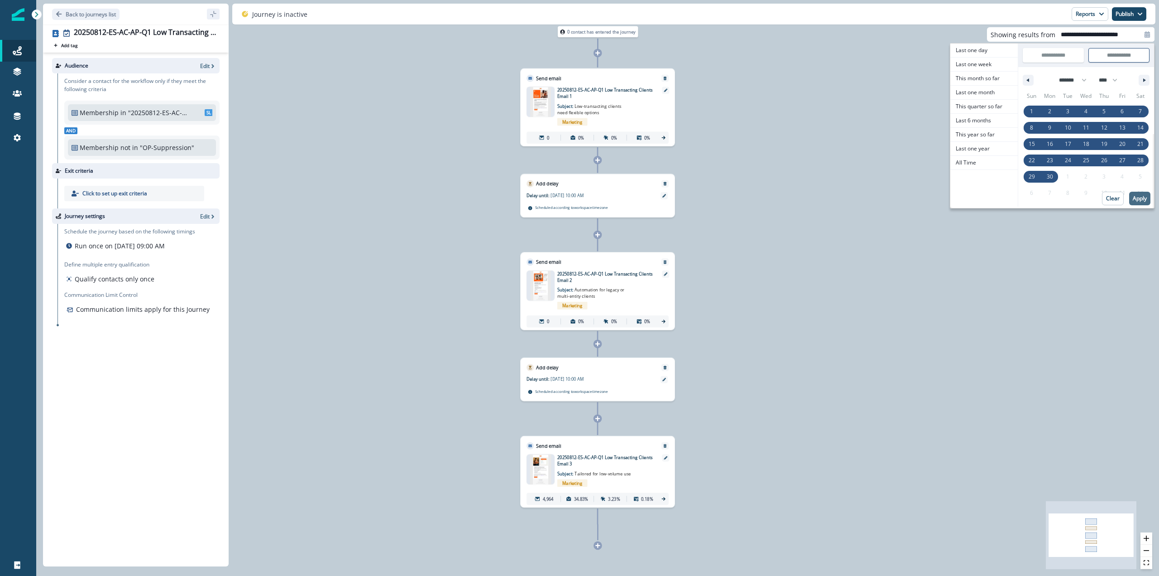
click at [1141, 201] on p "Apply" at bounding box center [1140, 198] width 14 height 6
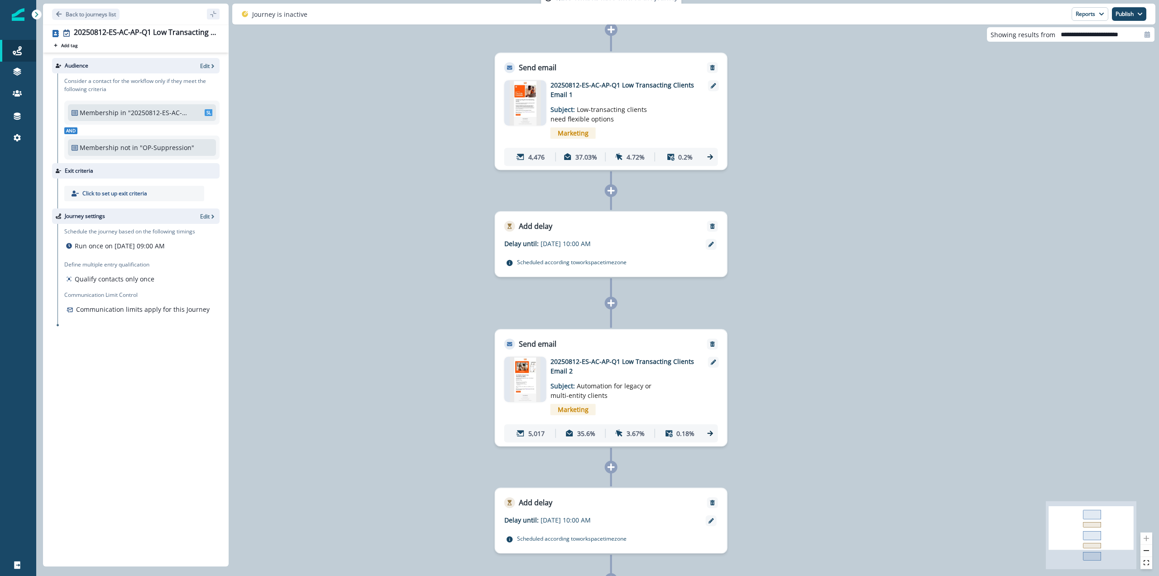
drag, startPoint x: 725, startPoint y: 272, endPoint x: 815, endPoint y: 245, distance: 93.6
click at [815, 245] on div "5,285 contacts have entered the journey Send email Email asset changed, journey…" at bounding box center [597, 288] width 1123 height 576
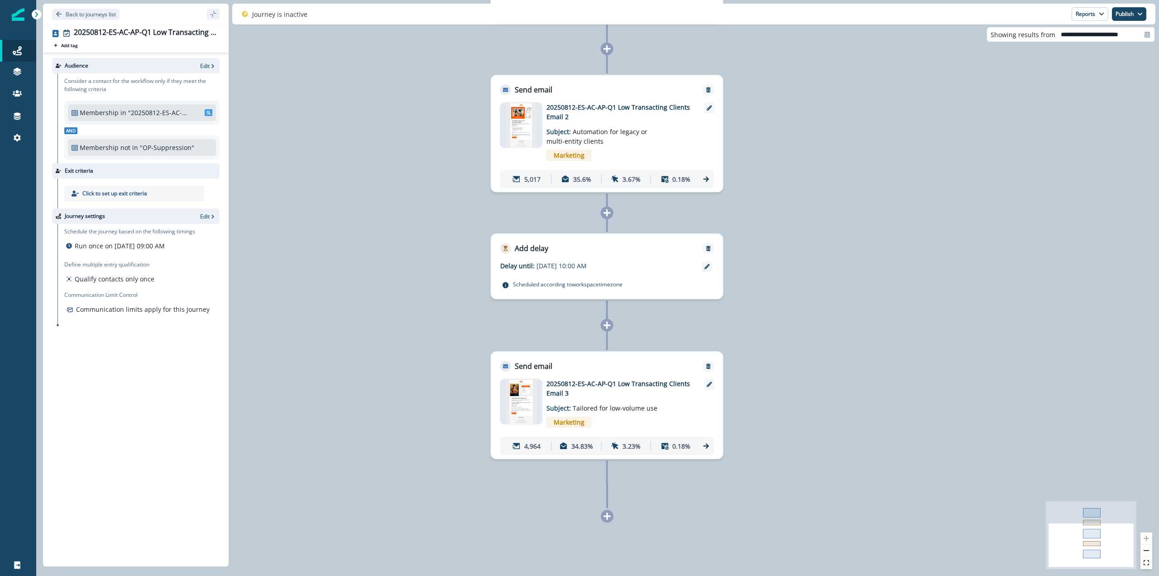
drag, startPoint x: 827, startPoint y: 502, endPoint x: 823, endPoint y: 248, distance: 254.5
click at [823, 248] on div "5,285 contacts have entered the journey Send email Email asset changed, journey…" at bounding box center [597, 288] width 1123 height 576
click at [397, 317] on div "5,285 contacts have entered the journey Send email Email asset changed, journey…" at bounding box center [597, 288] width 1123 height 576
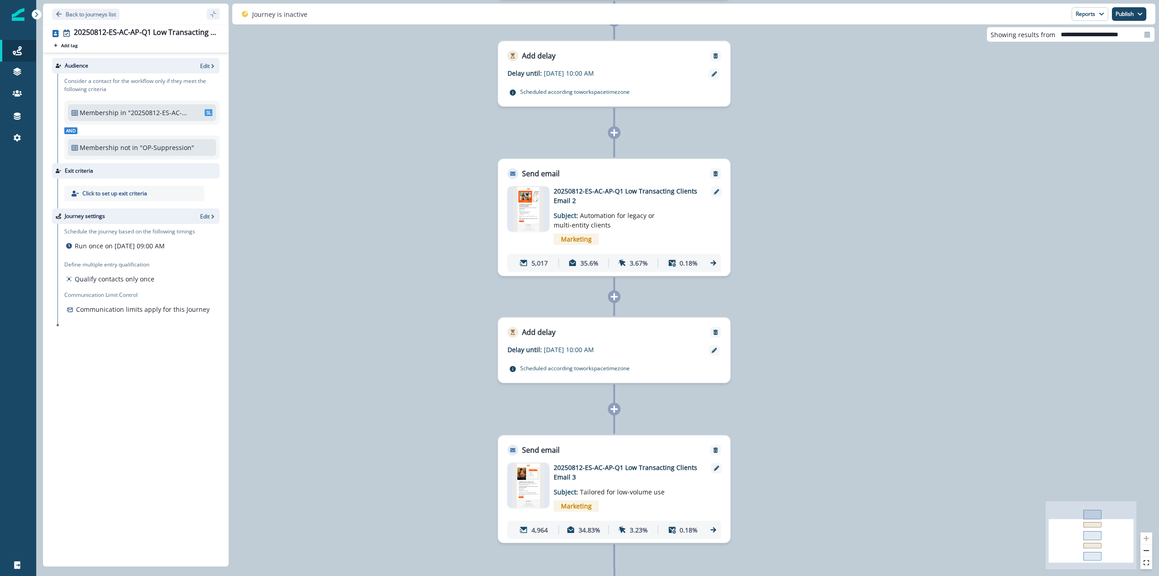
drag, startPoint x: 787, startPoint y: 93, endPoint x: 795, endPoint y: 177, distance: 84.1
click at [795, 177] on div "5,285 contacts have entered the journey Send email Email asset changed, journey…" at bounding box center [597, 288] width 1123 height 576
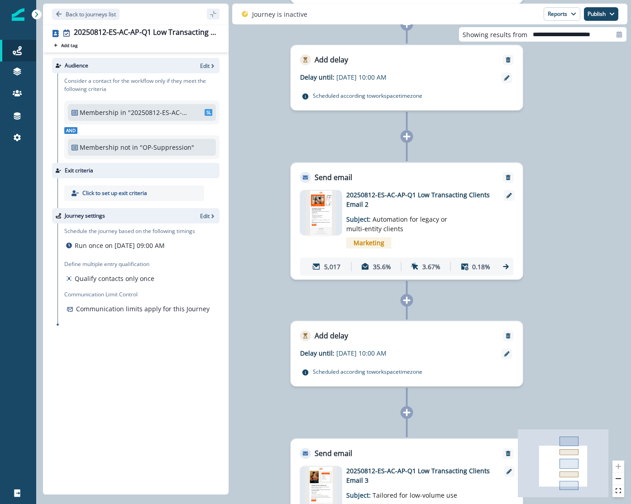
drag, startPoint x: 337, startPoint y: 366, endPoint x: 213, endPoint y: 359, distance: 124.3
click at [213, 359] on div "Back to journeys list 20250812-ES-AC-AP-Q1 Low Transacting Clients Add tag Sear…" at bounding box center [333, 252] width 595 height 504
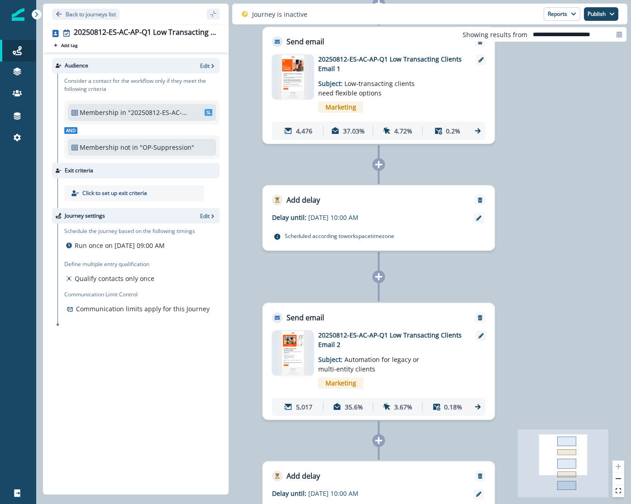
drag, startPoint x: 552, startPoint y: 251, endPoint x: 525, endPoint y: 379, distance: 130.6
click at [525, 379] on div "5,285 contacts have entered the journey Send email Email asset changed, journey…" at bounding box center [333, 252] width 595 height 504
drag, startPoint x: 258, startPoint y: 162, endPoint x: 347, endPoint y: 148, distance: 90.7
click at [258, 162] on div "5,285 contacts have entered the journey Send email Email asset changed, journey…" at bounding box center [333, 252] width 595 height 504
click at [475, 131] on icon at bounding box center [478, 131] width 8 height 8
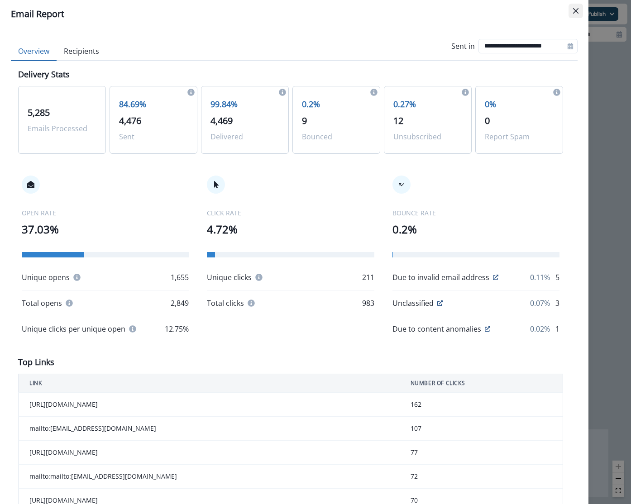
click at [576, 12] on icon "Close" at bounding box center [575, 10] width 5 height 5
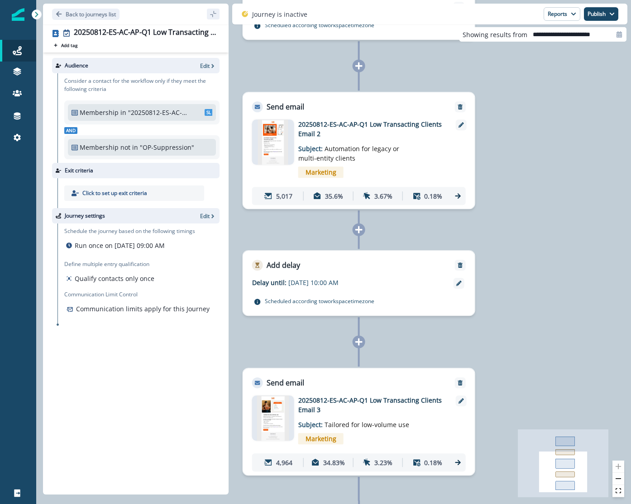
drag, startPoint x: 433, startPoint y: 224, endPoint x: 414, endPoint y: 370, distance: 147.9
click at [414, 370] on div "5,285 contacts have entered the journey Send email Email asset changed, journey…" at bounding box center [333, 252] width 595 height 504
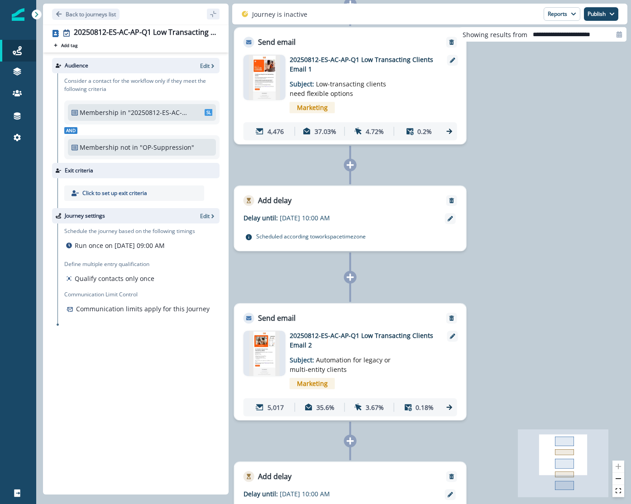
drag, startPoint x: 536, startPoint y: 134, endPoint x: 527, endPoint y: 316, distance: 182.2
click at [527, 316] on div "5,285 contacts have entered the journey Send email Email asset changed, journey…" at bounding box center [333, 252] width 595 height 504
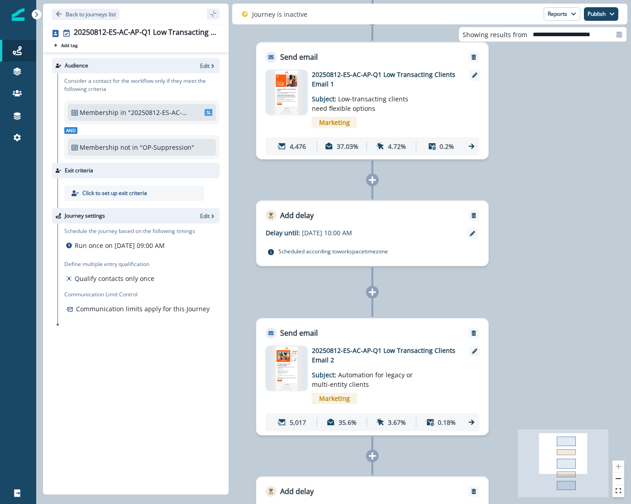
drag, startPoint x: 475, startPoint y: 278, endPoint x: 498, endPoint y: 293, distance: 26.9
click at [498, 293] on div "5,285 contacts have entered the journey Send email Email asset changed, journey…" at bounding box center [333, 252] width 595 height 504
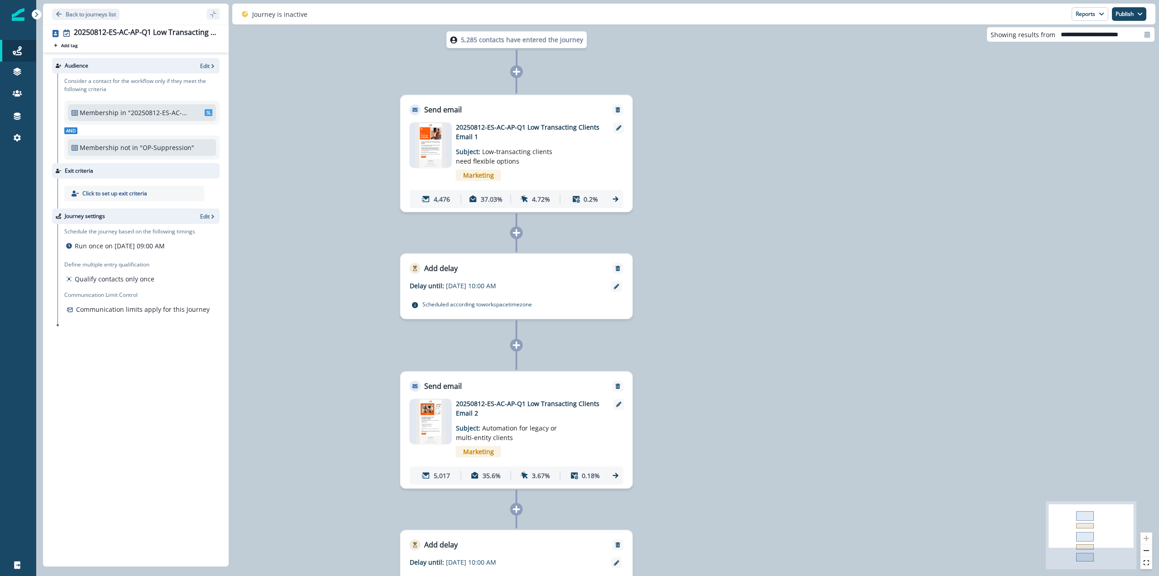
drag, startPoint x: 599, startPoint y: 321, endPoint x: 743, endPoint y: 374, distance: 153.3
click at [743, 374] on div "5,285 contacts have entered the journey Send email Email asset changed, journey…" at bounding box center [597, 288] width 1123 height 576
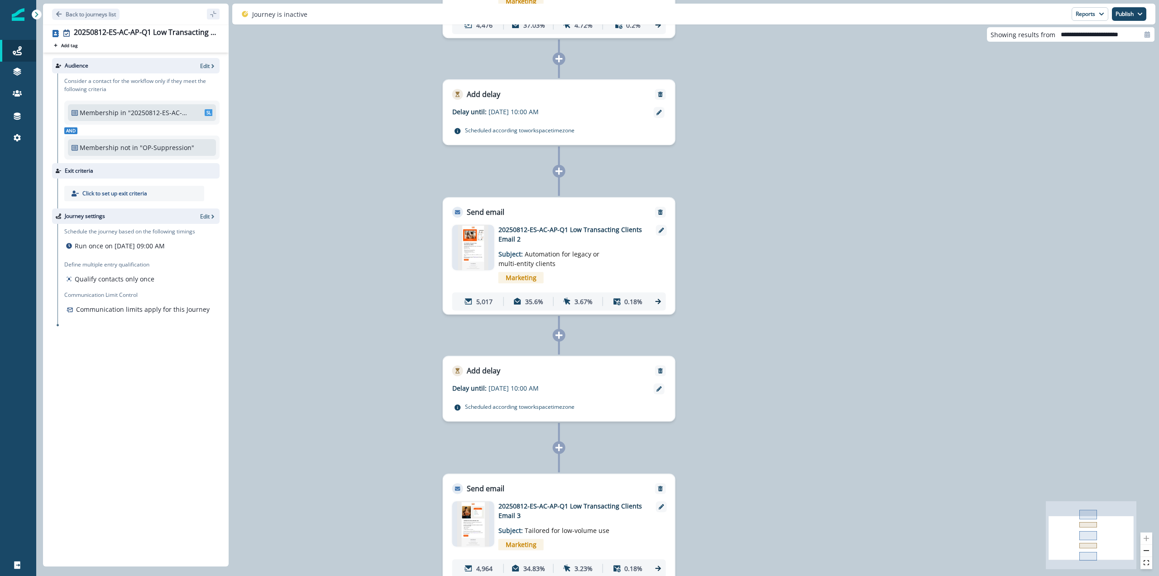
drag, startPoint x: 750, startPoint y: 476, endPoint x: 792, endPoint y: 302, distance: 179.0
click at [792, 302] on div "5,285 contacts have entered the journey Send email Email asset changed, journey…" at bounding box center [597, 288] width 1123 height 576
click at [470, 241] on img at bounding box center [473, 247] width 30 height 45
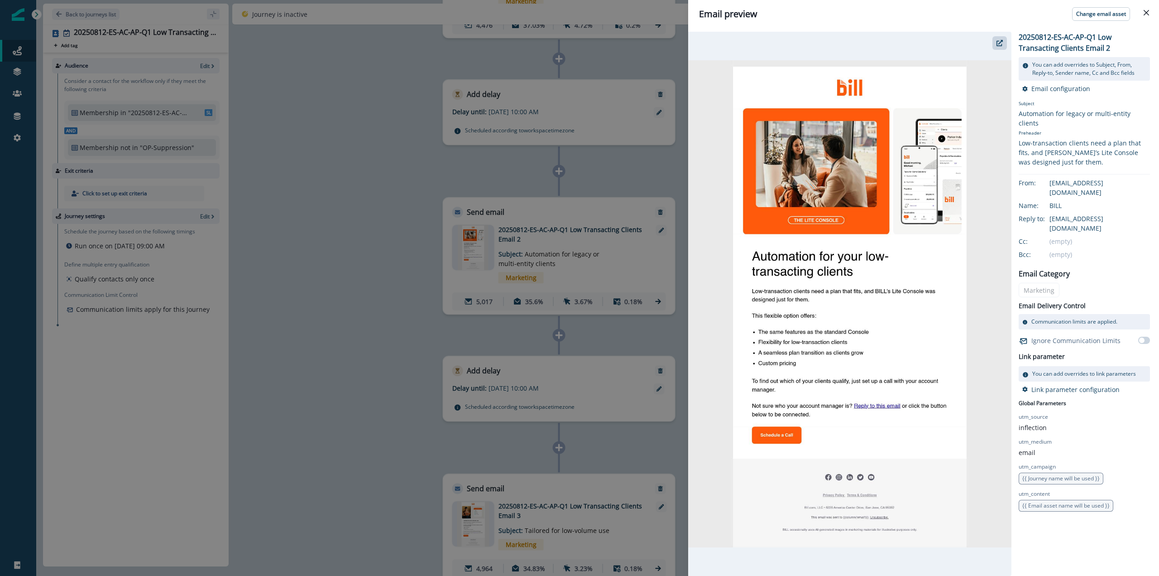
click at [300, 244] on div "Email preview Change email asset 20250812-ES-AC-AP-Q1 Low Transacting Clients E…" at bounding box center [579, 288] width 1159 height 576
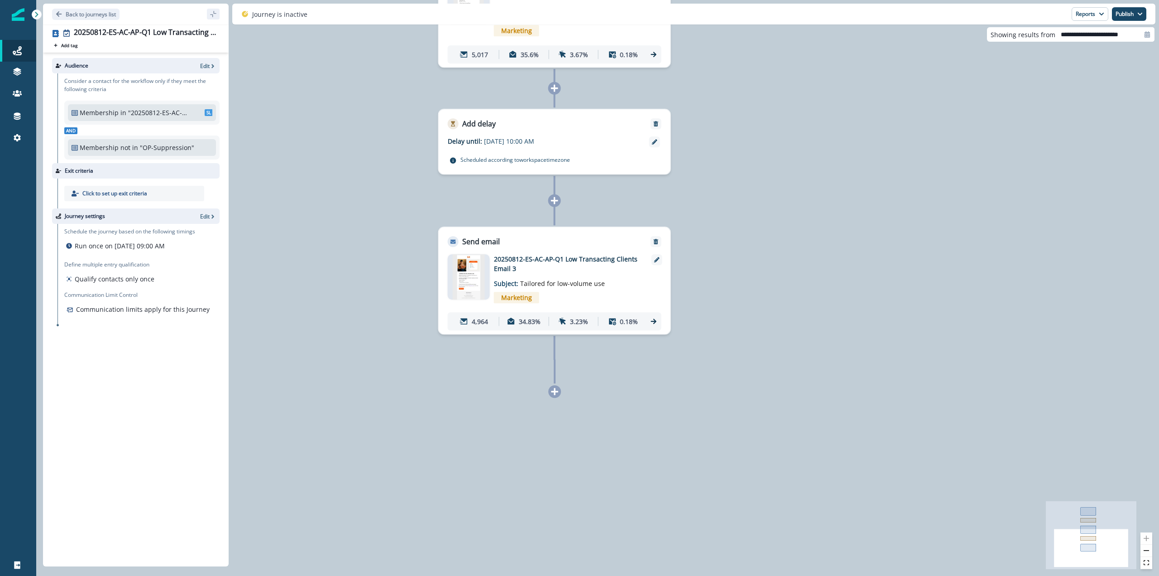
drag, startPoint x: 357, startPoint y: 424, endPoint x: 352, endPoint y: 180, distance: 244.1
click at [352, 180] on div "5,285 contacts have entered the journey Send email Email asset changed, journey…" at bounding box center [597, 288] width 1123 height 576
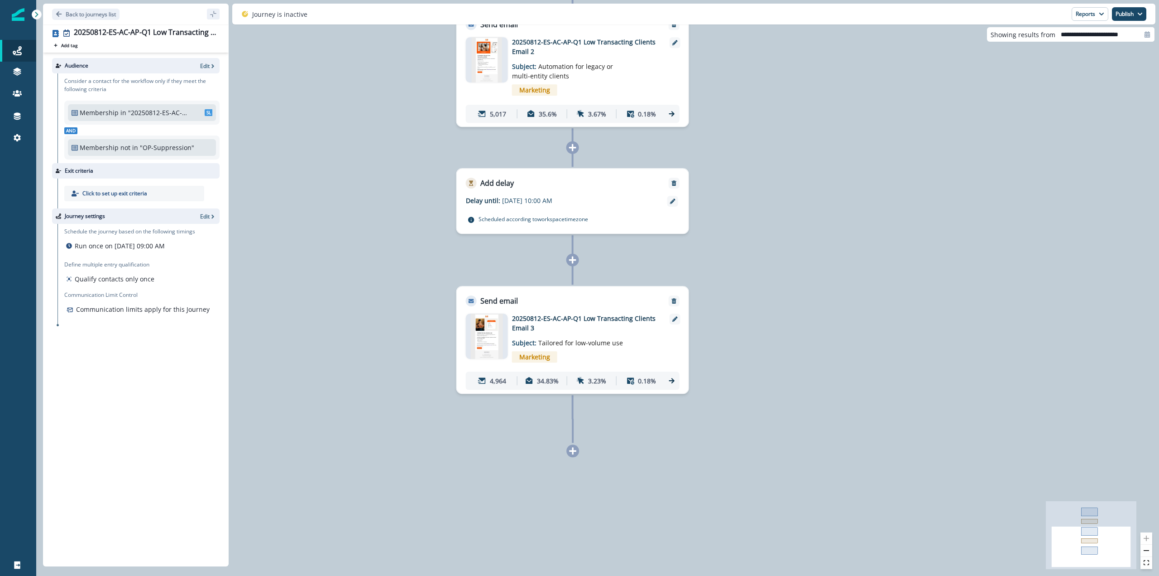
drag, startPoint x: 338, startPoint y: 136, endPoint x: 420, endPoint y: 477, distance: 350.8
click at [420, 477] on div "5,285 contacts have entered the journey Send email Email asset changed, journey…" at bounding box center [597, 288] width 1123 height 576
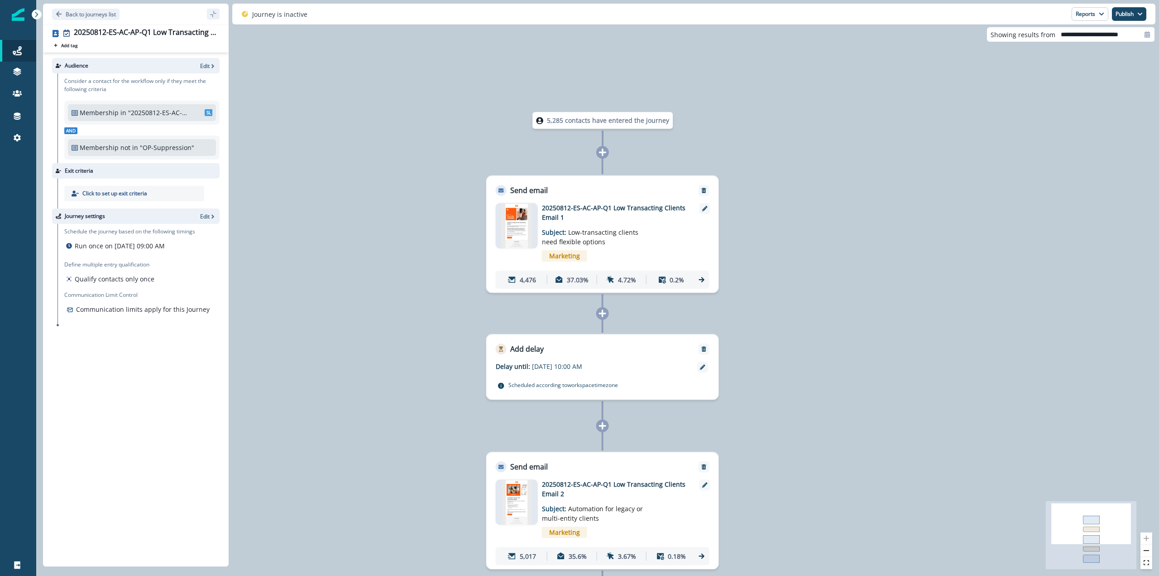
drag, startPoint x: 427, startPoint y: 284, endPoint x: 389, endPoint y: 432, distance: 152.0
click at [389, 432] on div "5,285 contacts have entered the journey Send email Email asset changed, journey…" at bounding box center [597, 288] width 1123 height 576
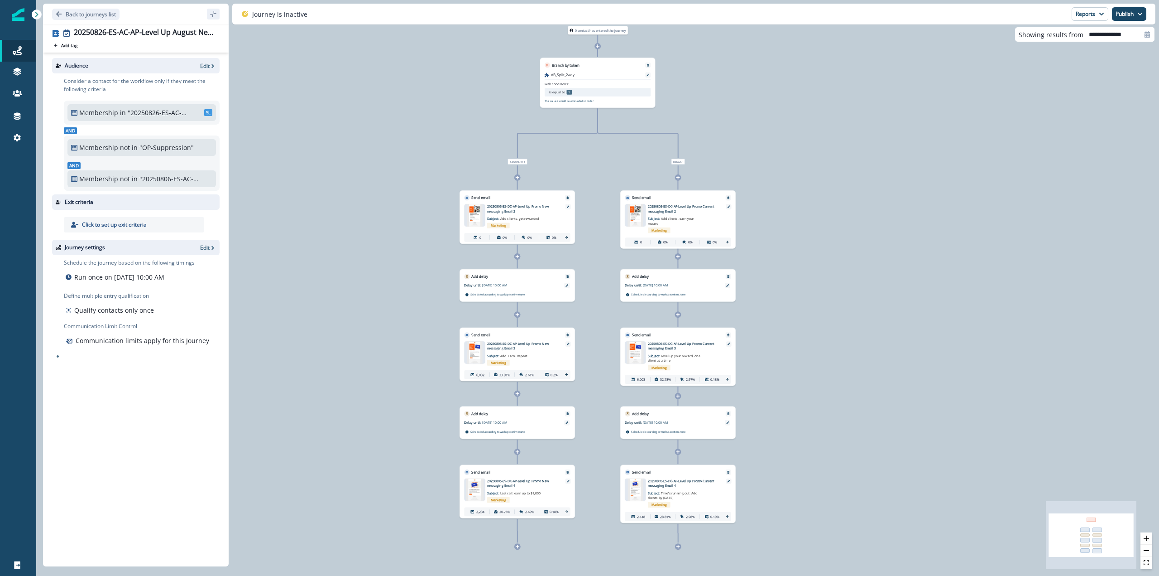
click at [1124, 36] on input "**********" at bounding box center [1119, 34] width 71 height 14
select select "*"
select select "****"
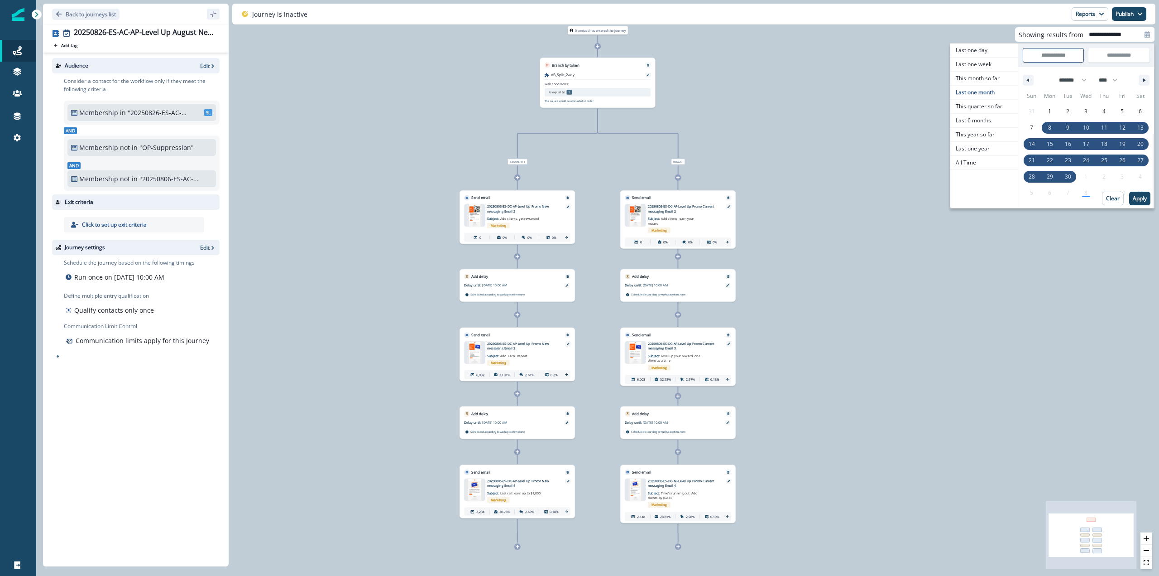
click at [1068, 56] on input "**********" at bounding box center [1053, 55] width 60 height 14
click at [1076, 81] on select "******* ******** ***** ***** *** **** **** ****** ********* ******* ******** **…" at bounding box center [1071, 80] width 38 height 17
select select "*"
click at [1052, 72] on select "******* ******** ***** ***** *** **** **** ****** ********* ******* ******** **…" at bounding box center [1071, 80] width 38 height 17
click at [1038, 115] on span "1" at bounding box center [1032, 112] width 18 height 12
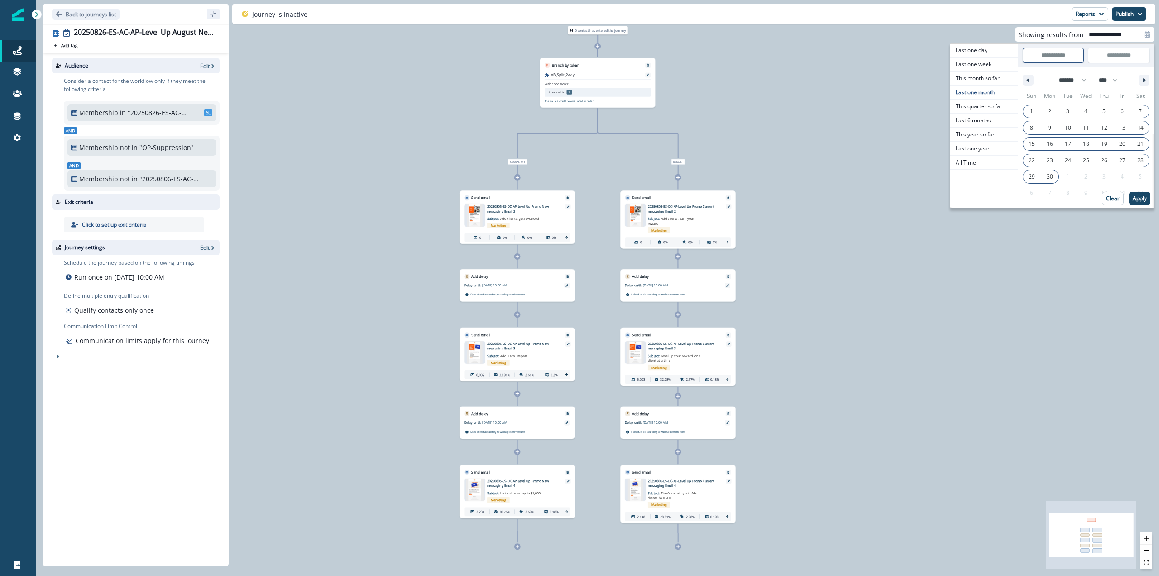
type input "**********"
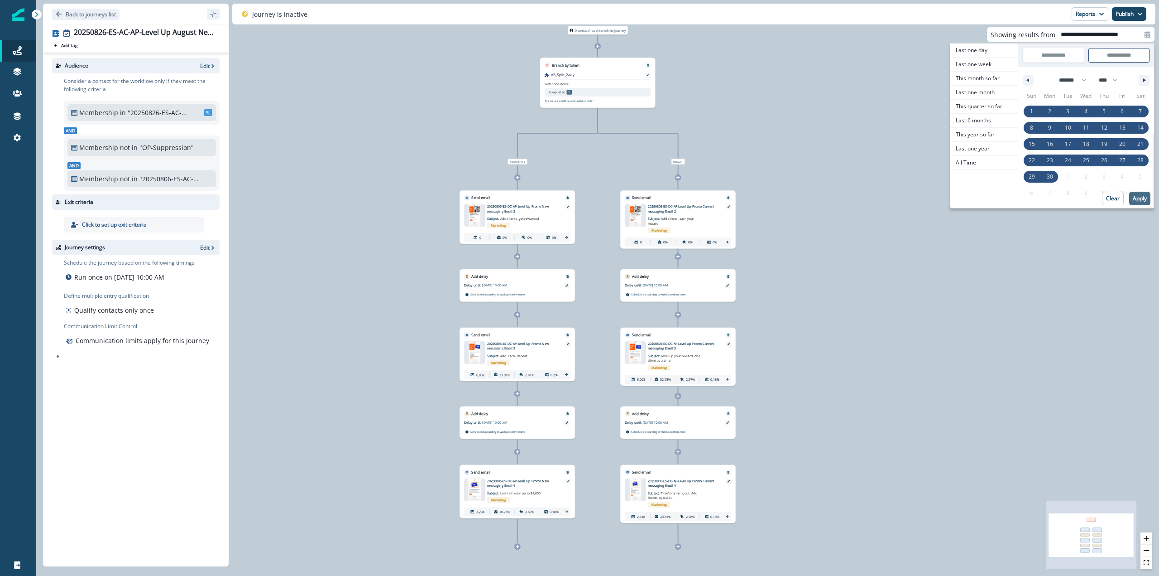
click at [1144, 199] on p "Apply" at bounding box center [1140, 198] width 14 height 6
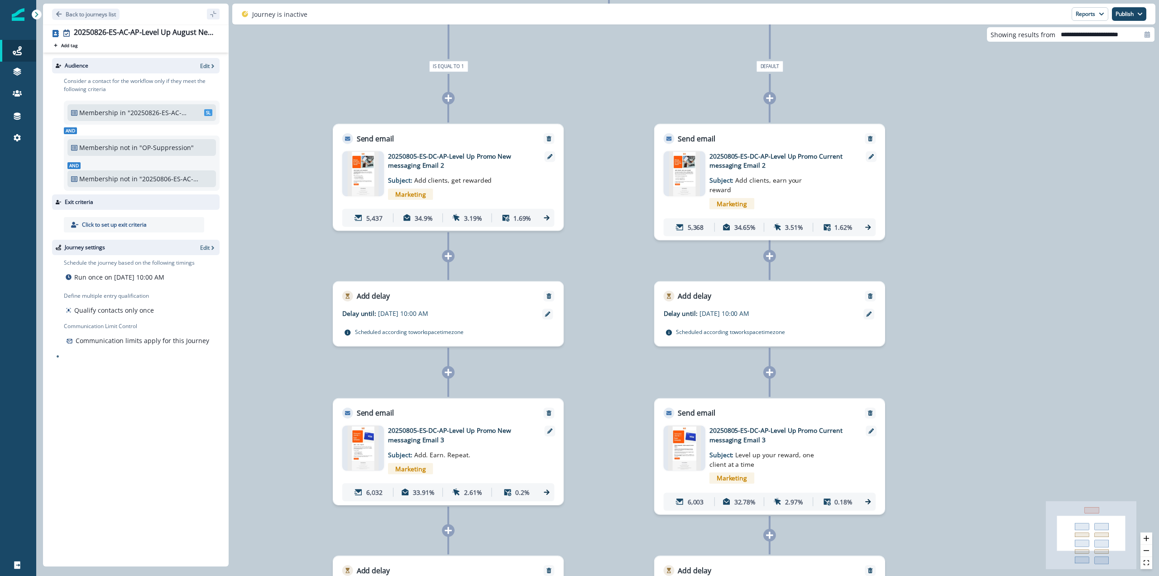
drag, startPoint x: 739, startPoint y: 287, endPoint x: 944, endPoint y: 305, distance: 205.4
click at [944, 305] on div "13,018 contacts have entered the journey Branch by token AB_Split_2way with con…" at bounding box center [597, 288] width 1123 height 576
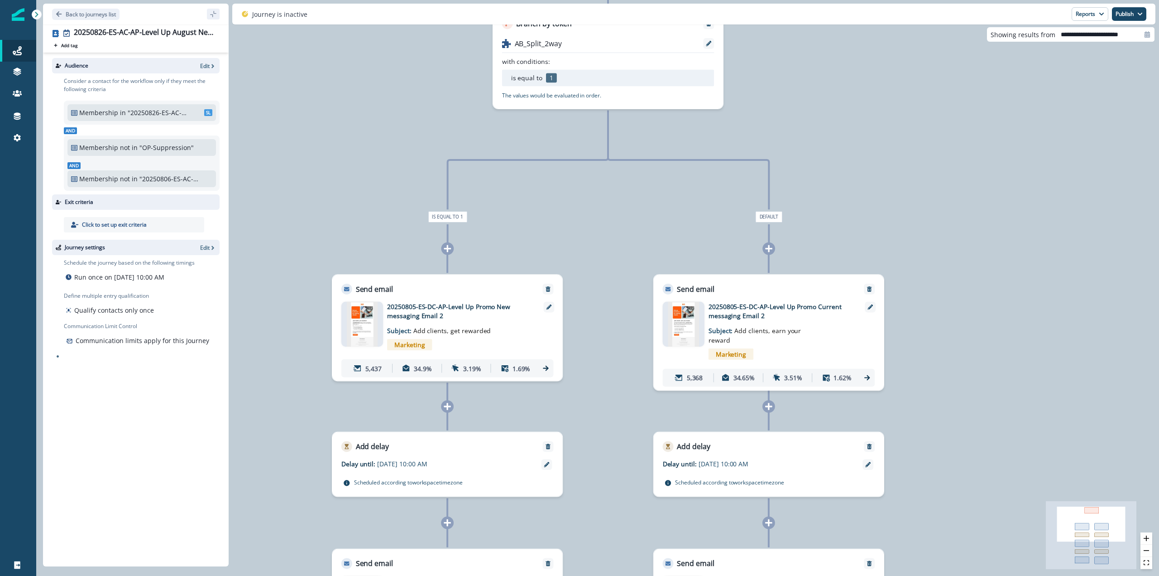
drag, startPoint x: 943, startPoint y: 138, endPoint x: 941, endPoint y: 284, distance: 146.7
click at [941, 284] on div "13,018 contacts have entered the journey Branch by token AB_Split_2way with con…" at bounding box center [597, 288] width 1123 height 576
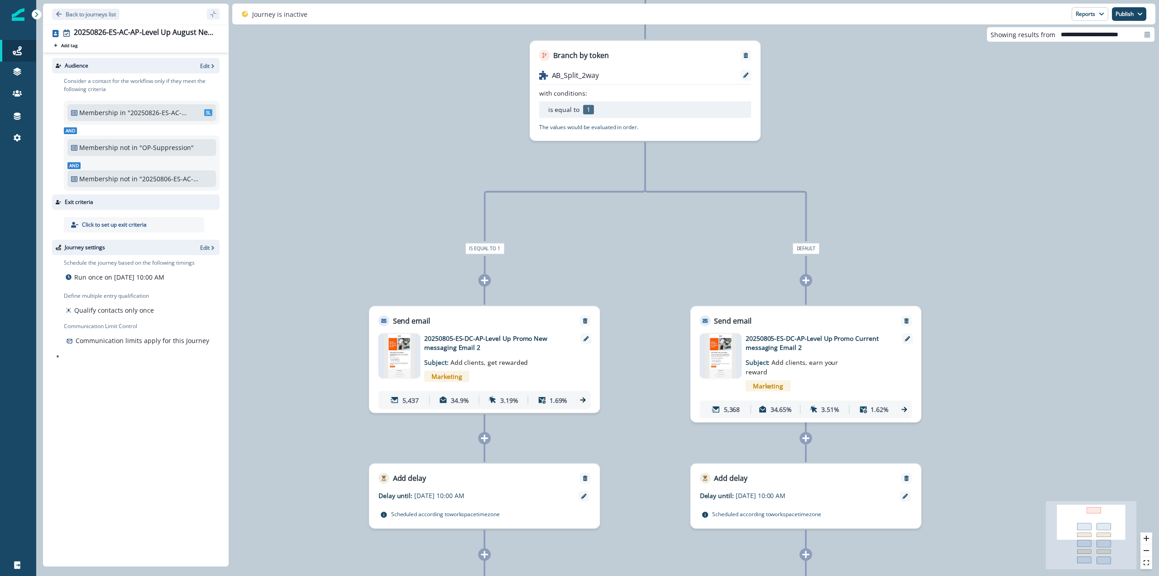
drag, startPoint x: 902, startPoint y: 164, endPoint x: 939, endPoint y: 196, distance: 48.8
click at [939, 196] on div "13,018 contacts have entered the journey Branch by token AB_Split_2way with con…" at bounding box center [597, 288] width 1123 height 576
click at [713, 356] on img at bounding box center [720, 355] width 31 height 45
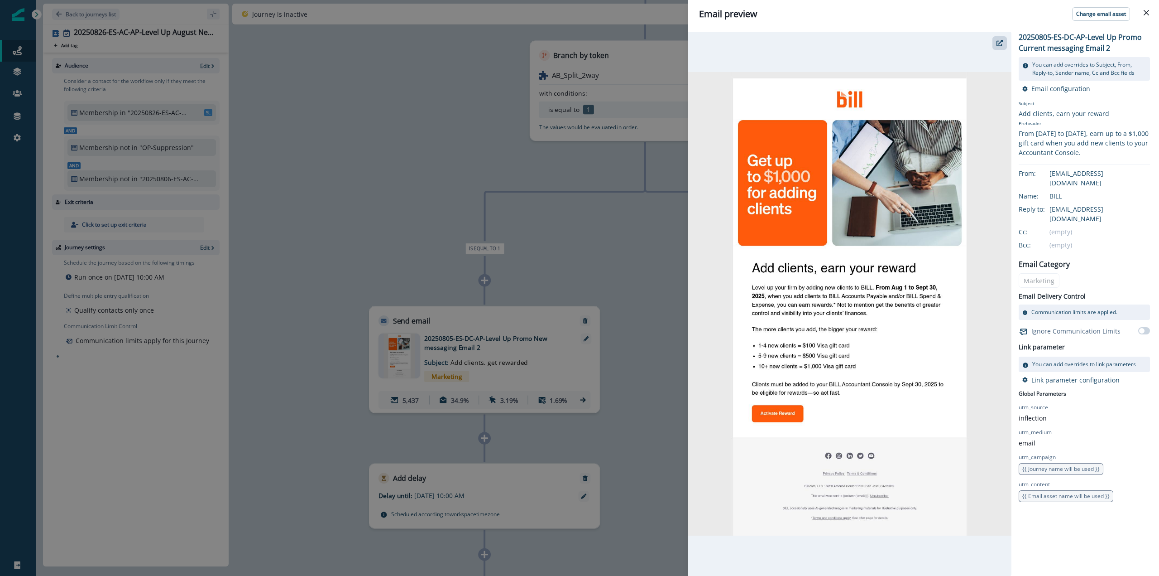
click at [633, 264] on div "Email preview Change email asset 20250805-ES-DC-AP-Level Up Promo Current messa…" at bounding box center [579, 288] width 1159 height 576
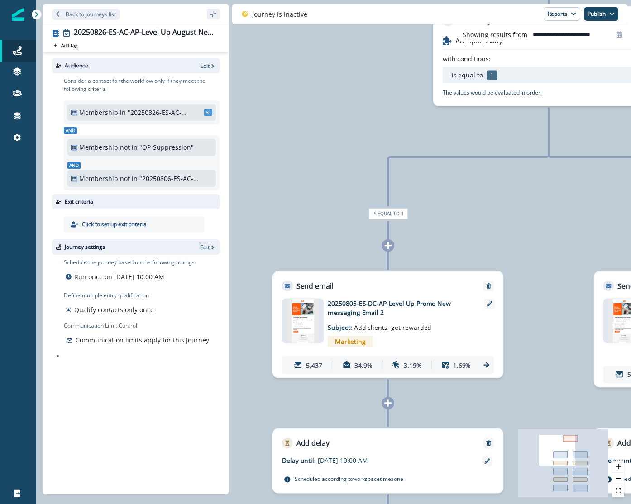
drag, startPoint x: 472, startPoint y: 175, endPoint x: 376, endPoint y: 140, distance: 102.4
click at [376, 140] on div "13,018 contacts have entered the journey Branch by token AB_Split_2way with con…" at bounding box center [333, 252] width 595 height 504
click at [335, 150] on div "13,018 contacts have entered the journey Branch by token AB_Split_2way with con…" at bounding box center [333, 252] width 595 height 504
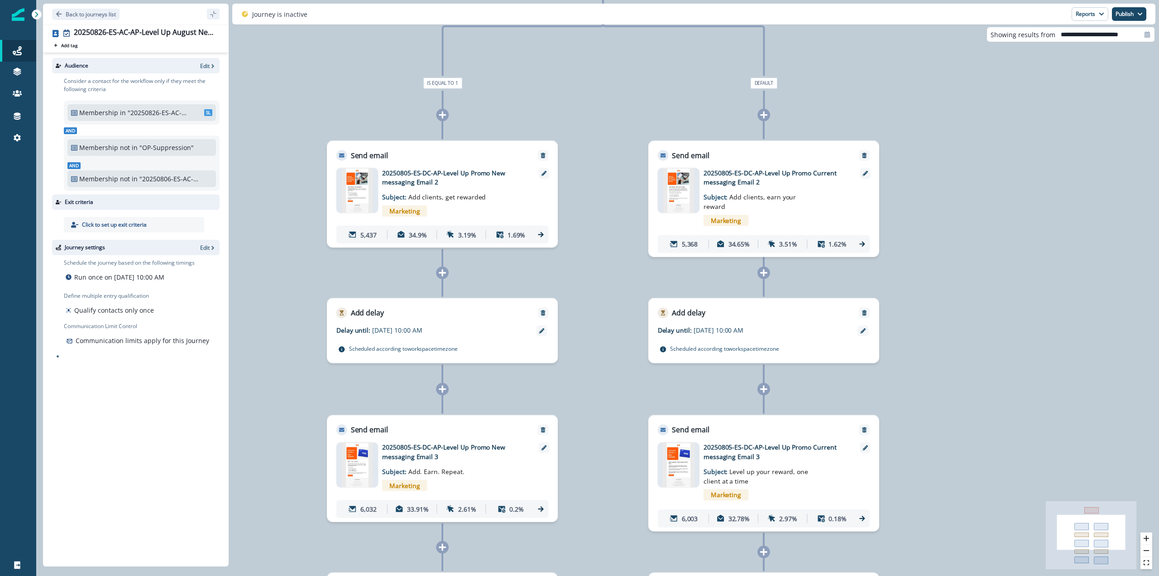
drag, startPoint x: 787, startPoint y: 132, endPoint x: 841, endPoint y: -4, distance: 146.3
click at [841, 0] on html "A newer version of Inflection.io is available. Refresh your page to load the la…" at bounding box center [579, 288] width 1159 height 576
